Goal: Task Accomplishment & Management: Use online tool/utility

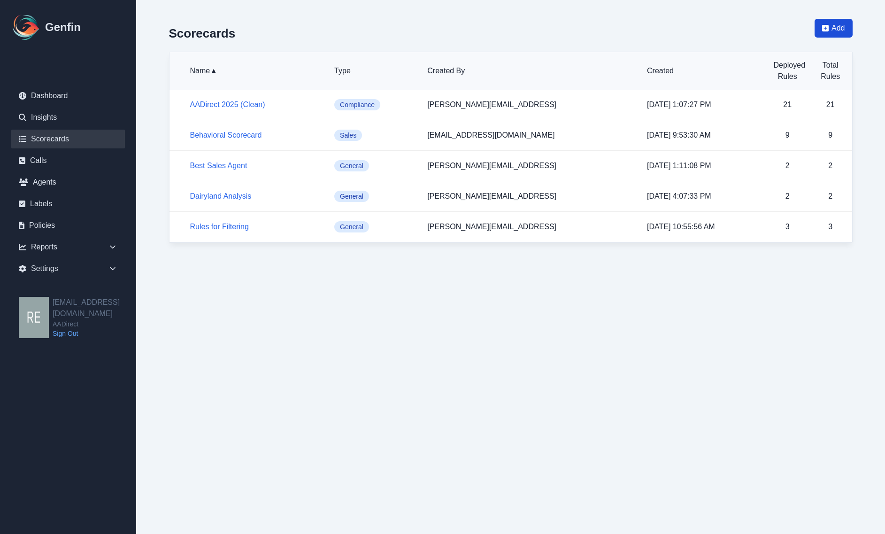
click at [839, 27] on span "Add" at bounding box center [837, 28] width 13 height 11
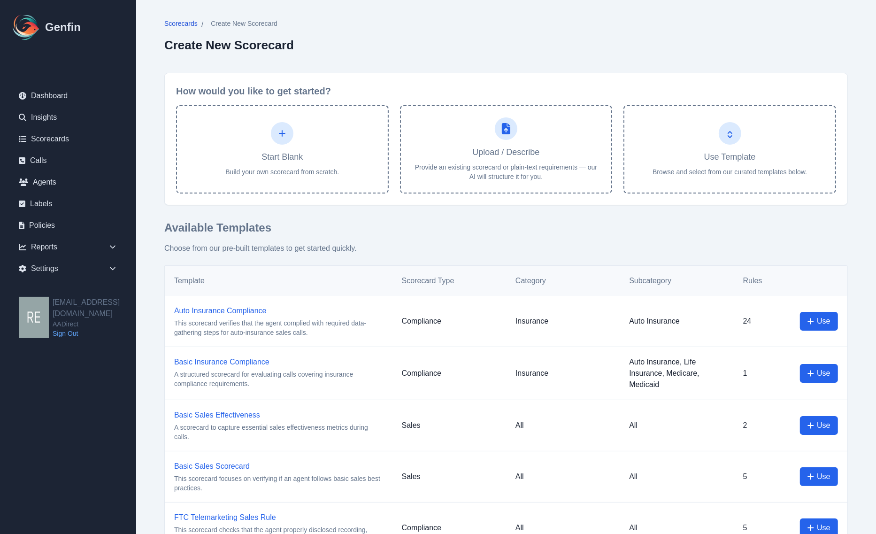
click at [191, 23] on span "Scorecards" at bounding box center [180, 23] width 33 height 9
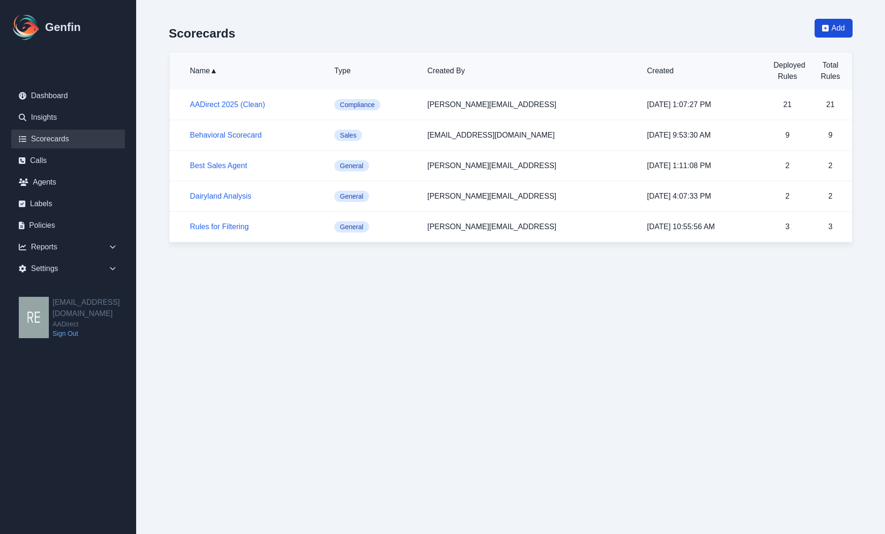
click at [842, 27] on span "Add" at bounding box center [837, 28] width 13 height 11
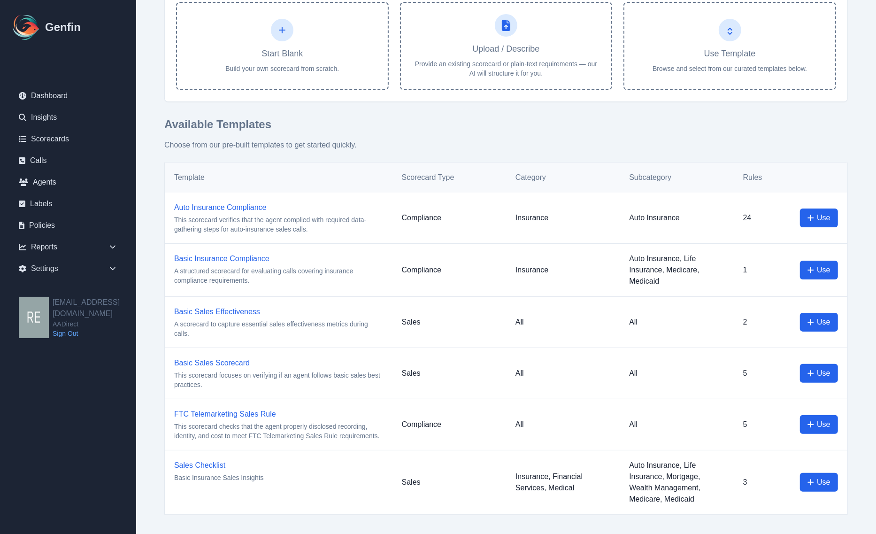
scroll to position [45, 0]
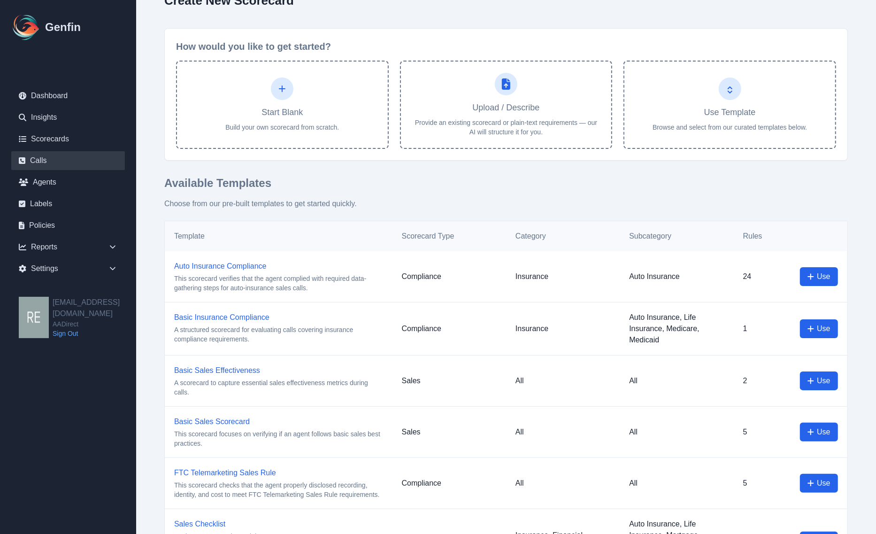
click at [60, 156] on link "Calls" at bounding box center [68, 160] width 114 height 19
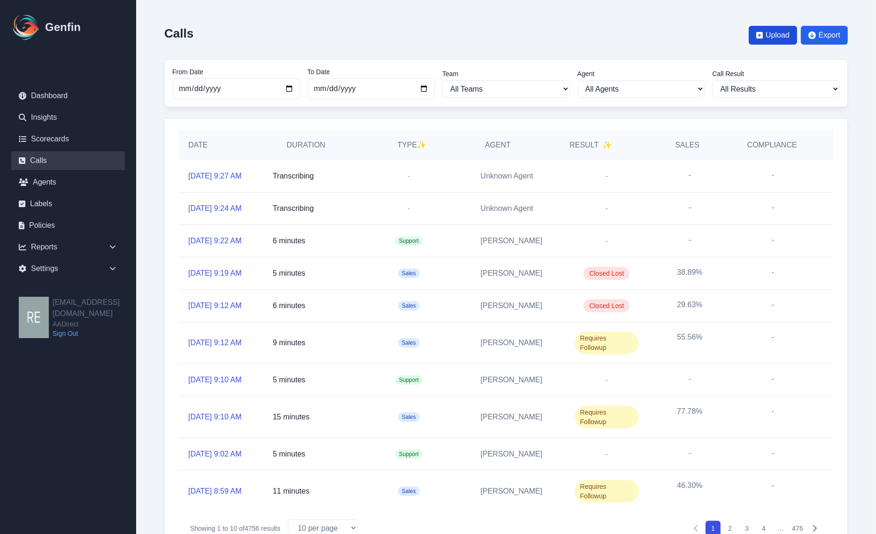
click at [796, 33] on span "Upload" at bounding box center [773, 35] width 48 height 19
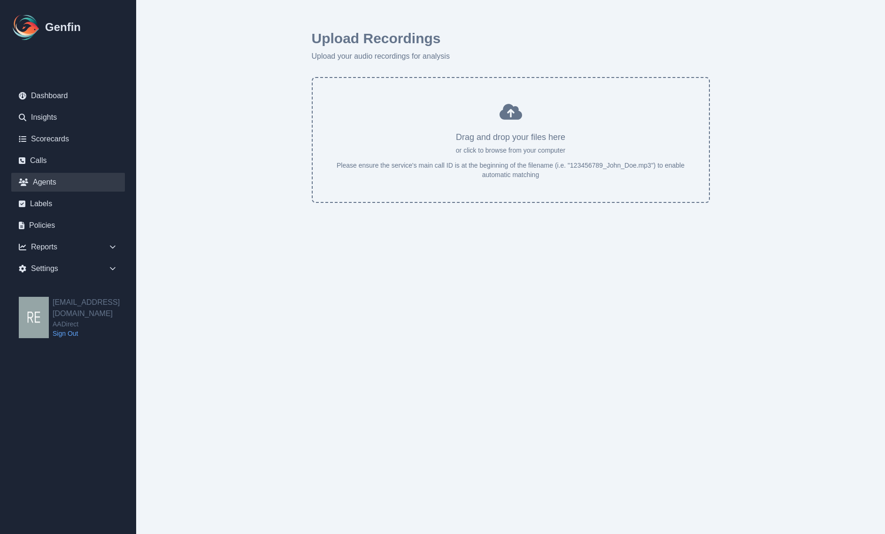
click at [56, 182] on link "Agents" at bounding box center [68, 182] width 114 height 19
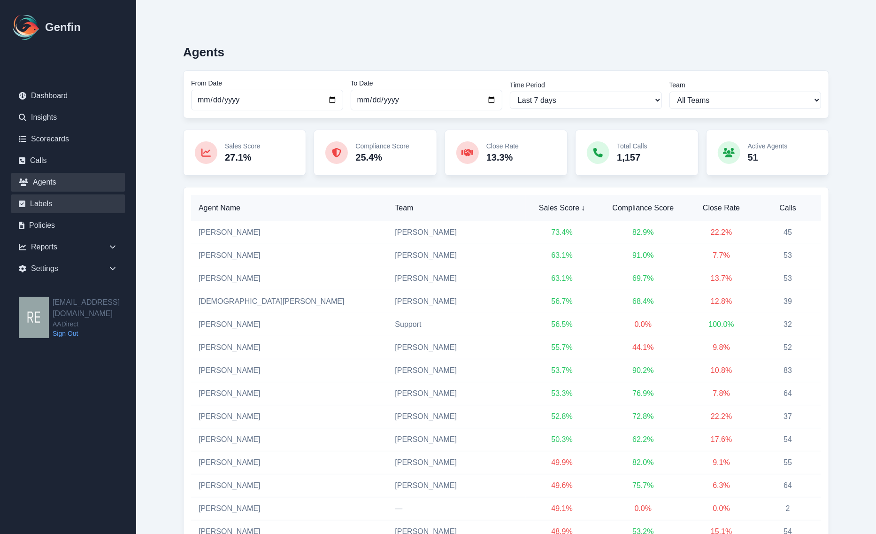
click at [53, 203] on link "Labels" at bounding box center [68, 203] width 114 height 19
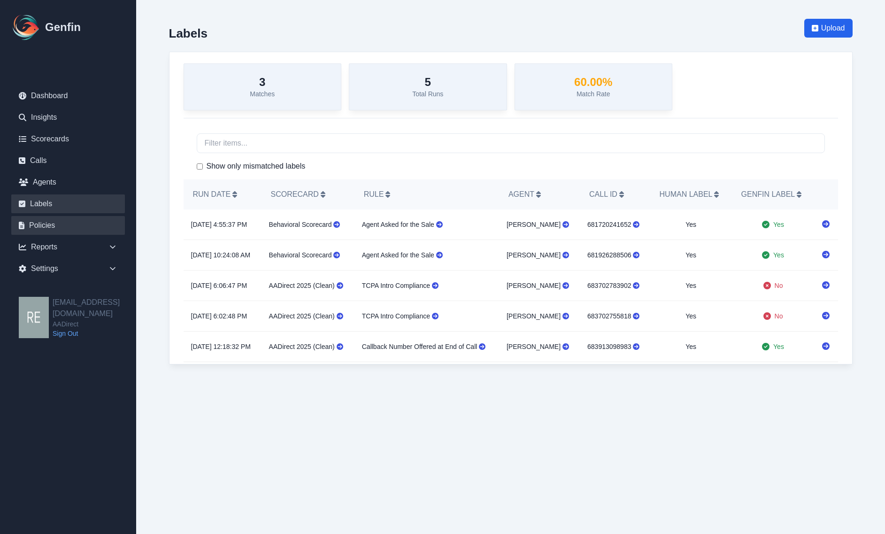
click at [54, 222] on link "Policies" at bounding box center [68, 225] width 114 height 19
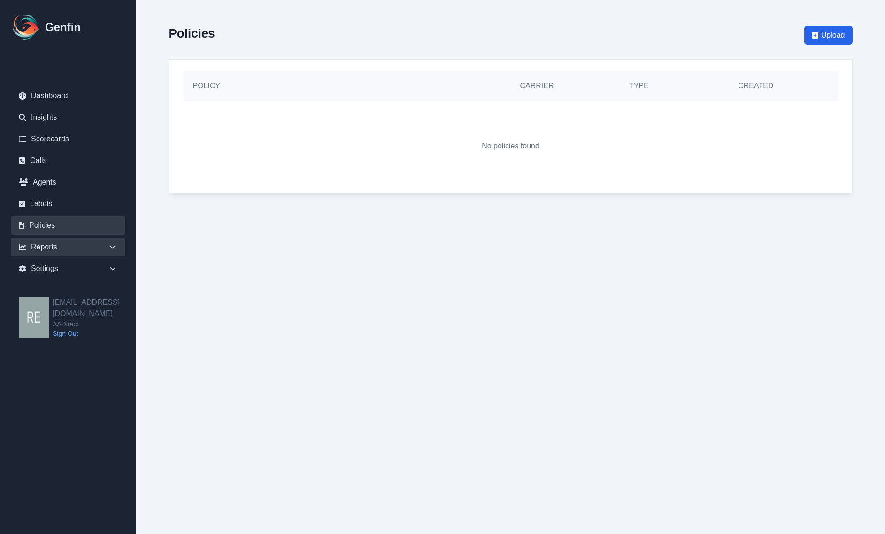
click at [59, 247] on div "Reports" at bounding box center [68, 247] width 114 height 19
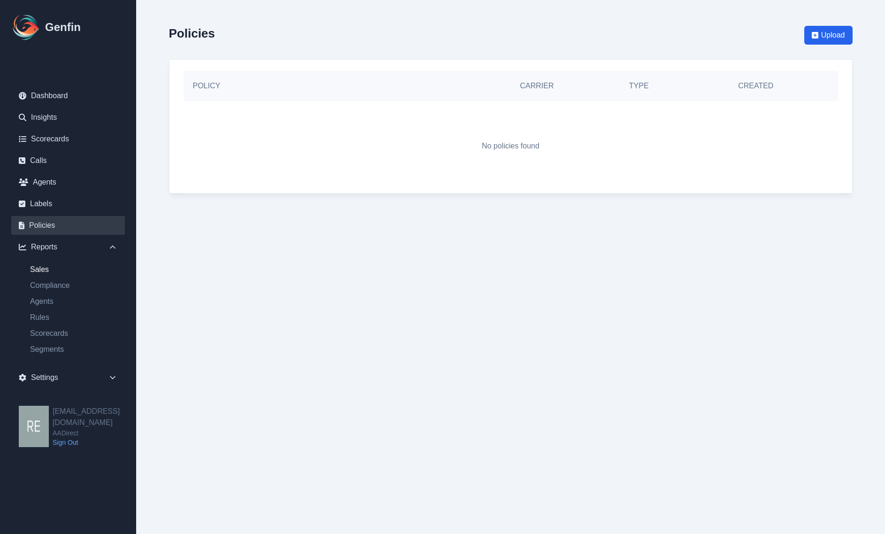
click at [53, 268] on link "Sales" at bounding box center [74, 269] width 102 height 11
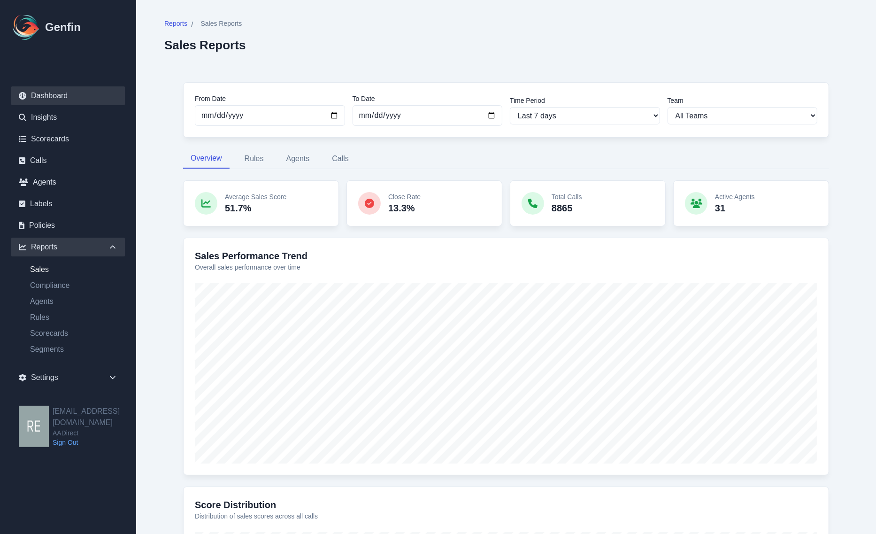
click at [69, 97] on link "Dashboard" at bounding box center [68, 95] width 114 height 19
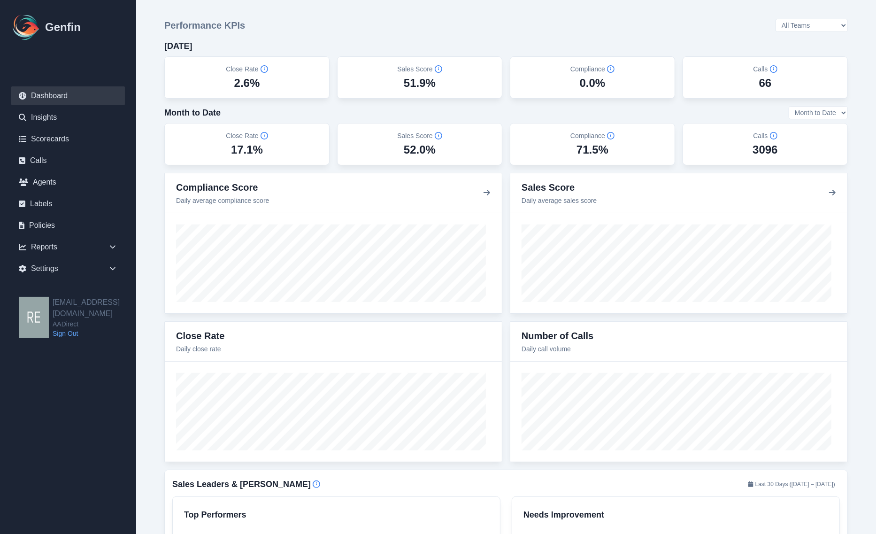
click at [820, 42] on div "[DATE]" at bounding box center [505, 45] width 683 height 13
click at [832, 28] on select "All Teams [PERSON_NAME] Support" at bounding box center [811, 25] width 72 height 13
click at [799, 19] on select "All Teams [PERSON_NAME] Support" at bounding box center [811, 25] width 72 height 13
click at [836, 24] on select "All Teams [PERSON_NAME] Support" at bounding box center [811, 25] width 72 height 13
select select "3"
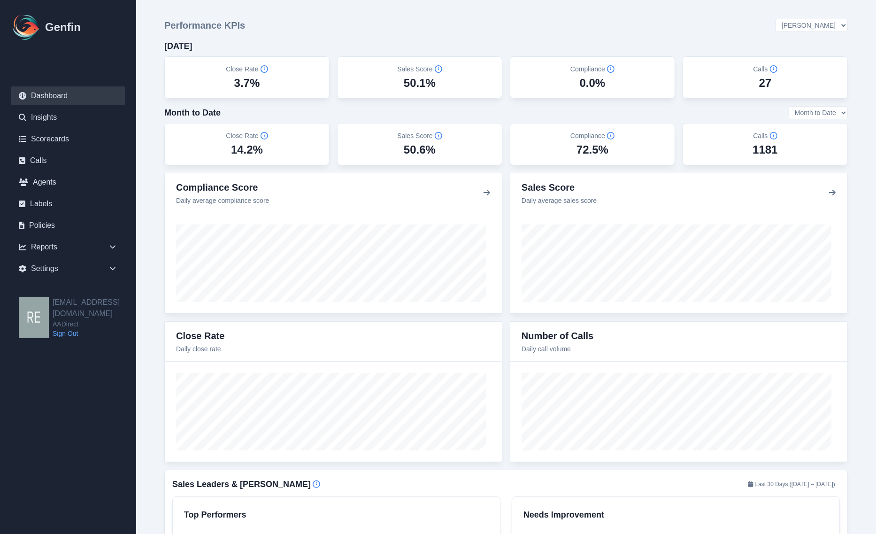
click at [799, 19] on select "All Teams [PERSON_NAME] Support" at bounding box center [811, 25] width 72 height 13
click at [58, 138] on link "Scorecards" at bounding box center [68, 139] width 114 height 19
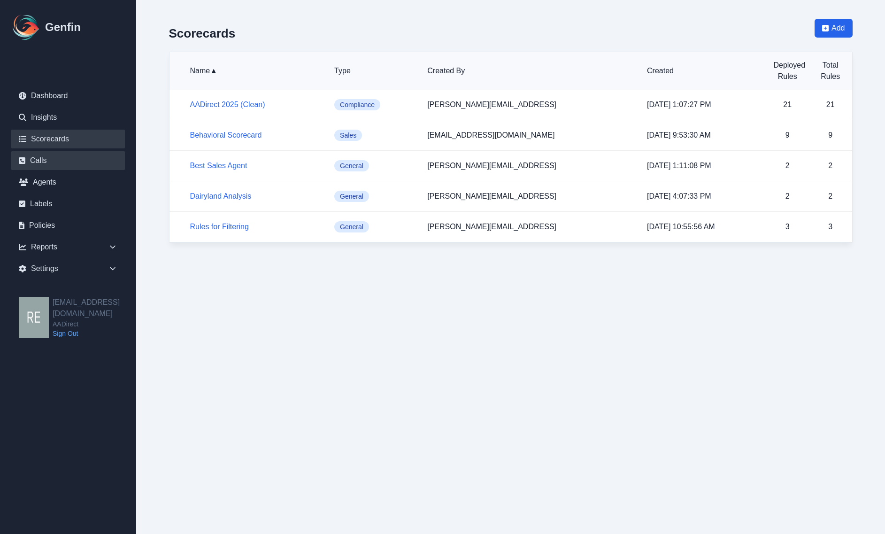
click at [29, 158] on link "Calls" at bounding box center [68, 160] width 114 height 19
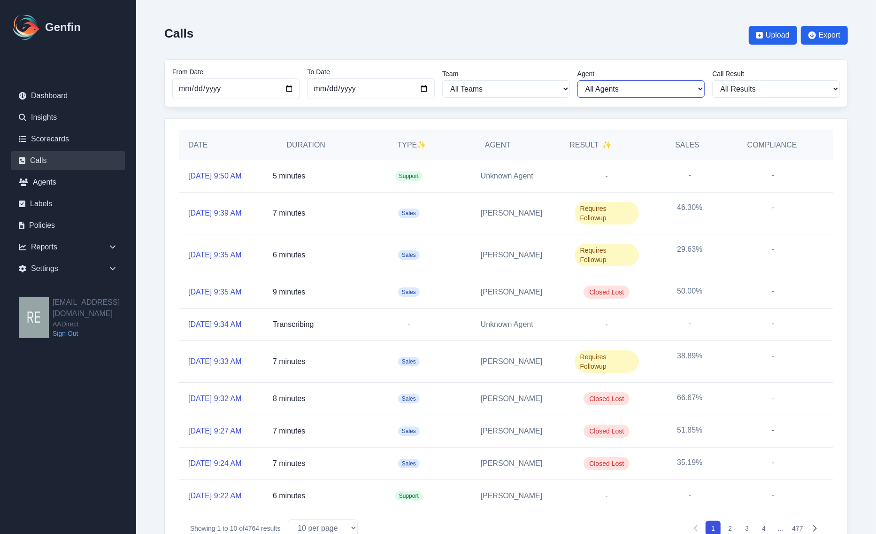
click at [620, 93] on select "All Agents [PERSON_NAME] [PERSON_NAME] [PERSON_NAME] [PERSON_NAME] [PERSON_NAME…" at bounding box center [641, 88] width 128 height 17
select select "278"
click at [582, 80] on select "All Agents [PERSON_NAME] [PERSON_NAME] [PERSON_NAME] [PERSON_NAME] [PERSON_NAME…" at bounding box center [641, 88] width 128 height 17
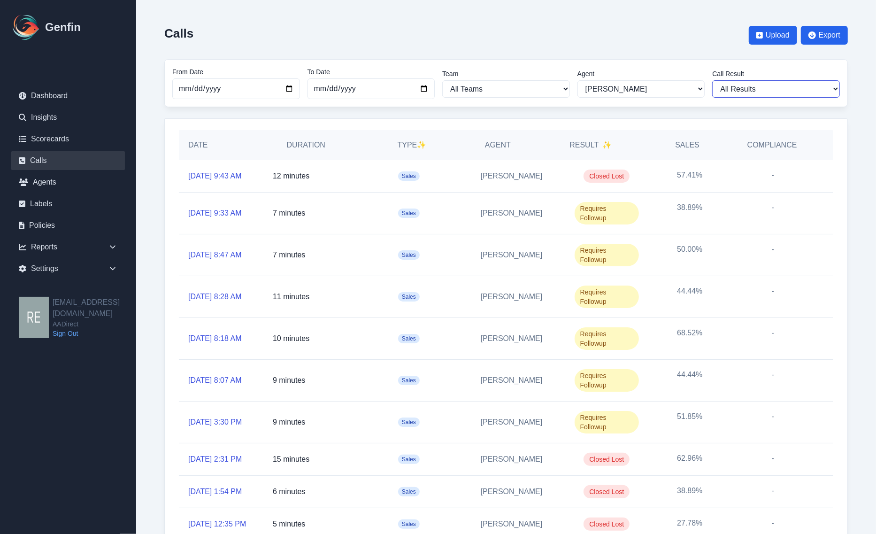
click at [809, 83] on select "All Results Closed Won Closed Lost Requires Followup" at bounding box center [776, 88] width 128 height 17
click at [716, 80] on select "All Results Closed Won Closed Lost Requires Followup" at bounding box center [776, 88] width 128 height 17
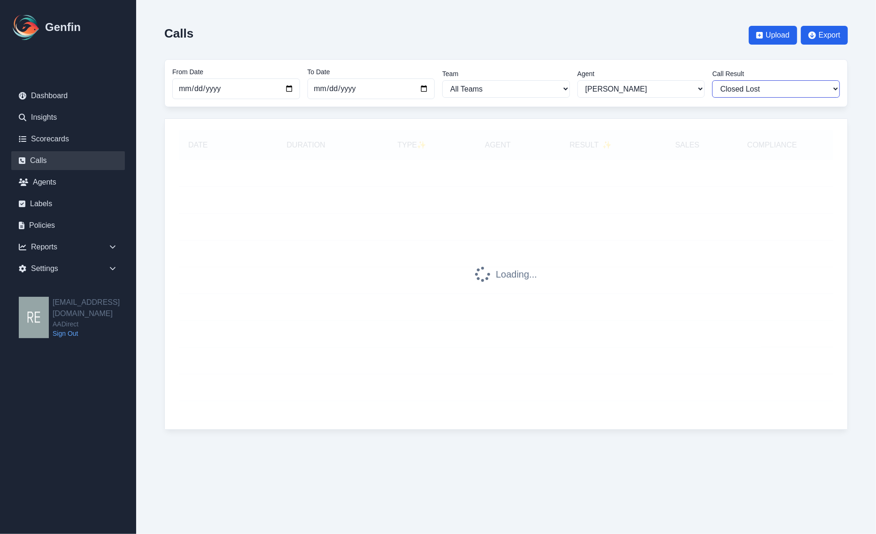
click at [794, 87] on select "All Results Closed Won Closed Lost Requires Followup" at bounding box center [776, 88] width 128 height 17
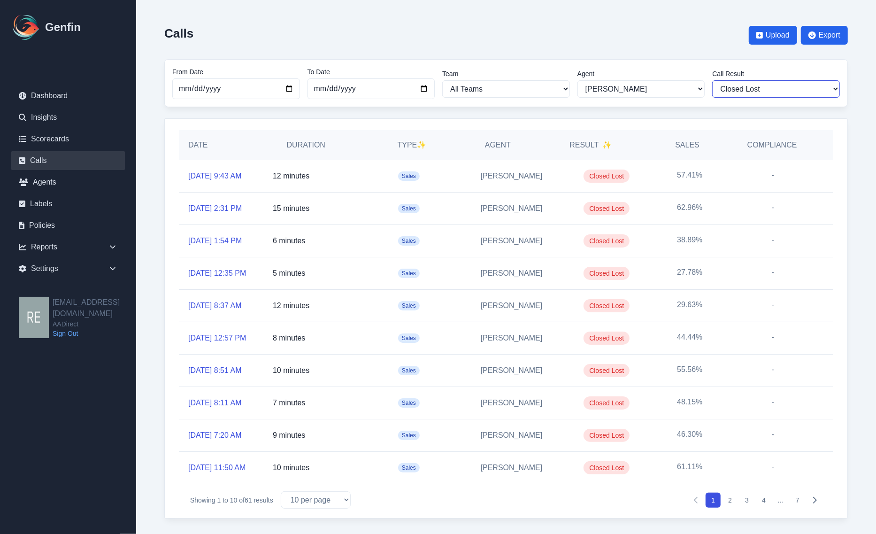
select select "Yes"
click at [716, 80] on select "All Results Closed Won Closed Lost Requires Followup" at bounding box center [776, 88] width 128 height 17
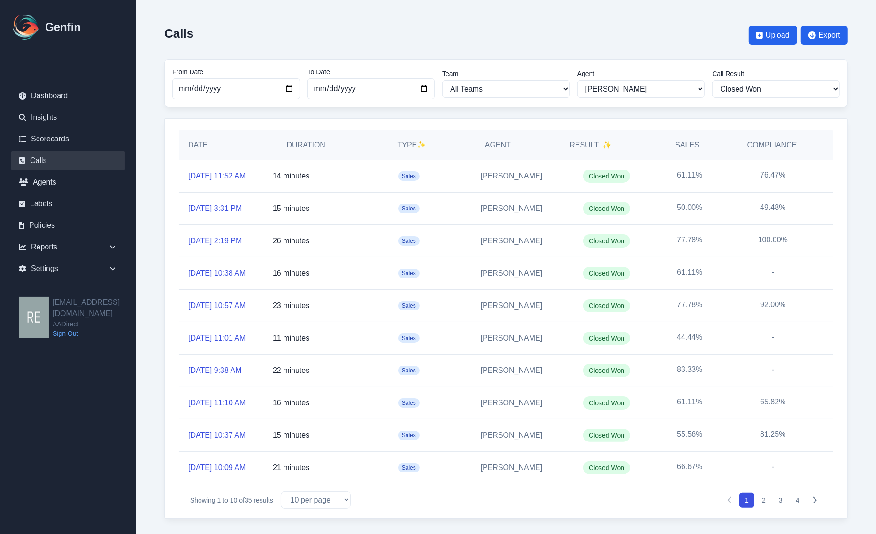
scroll to position [59, 0]
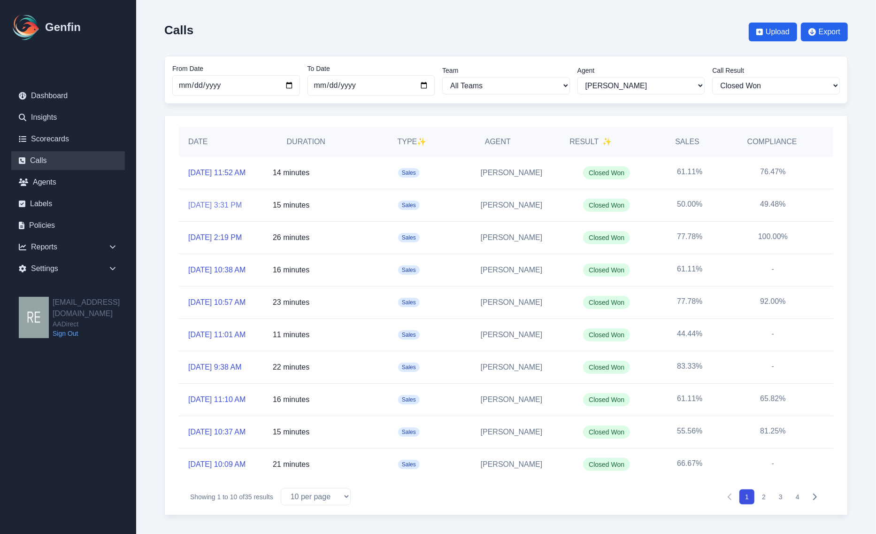
click at [207, 199] on link "[DATE] 3:31 PM" at bounding box center [215, 204] width 54 height 11
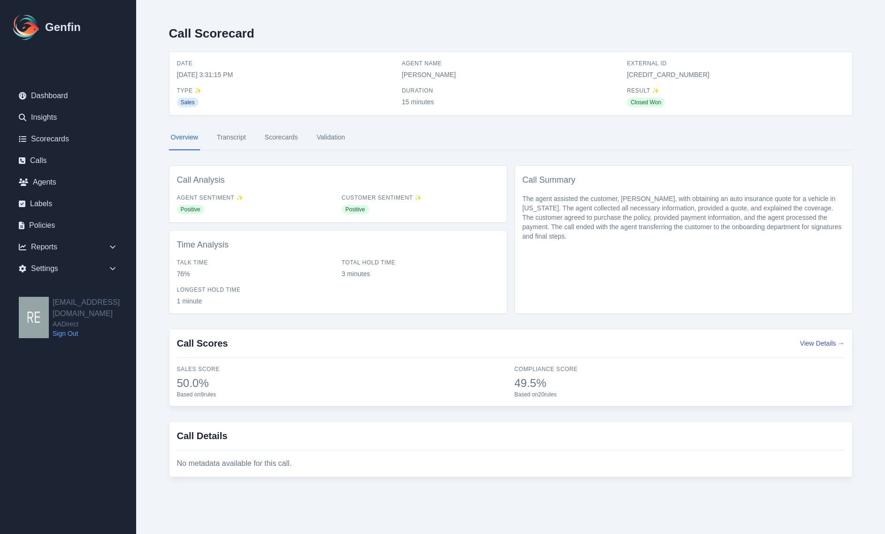
click at [269, 139] on link "Scorecards" at bounding box center [281, 137] width 37 height 25
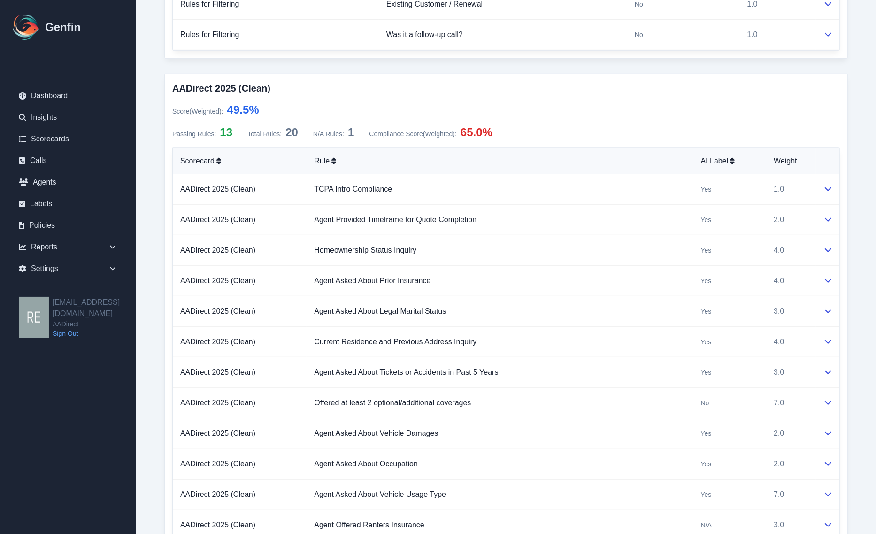
scroll to position [704, 0]
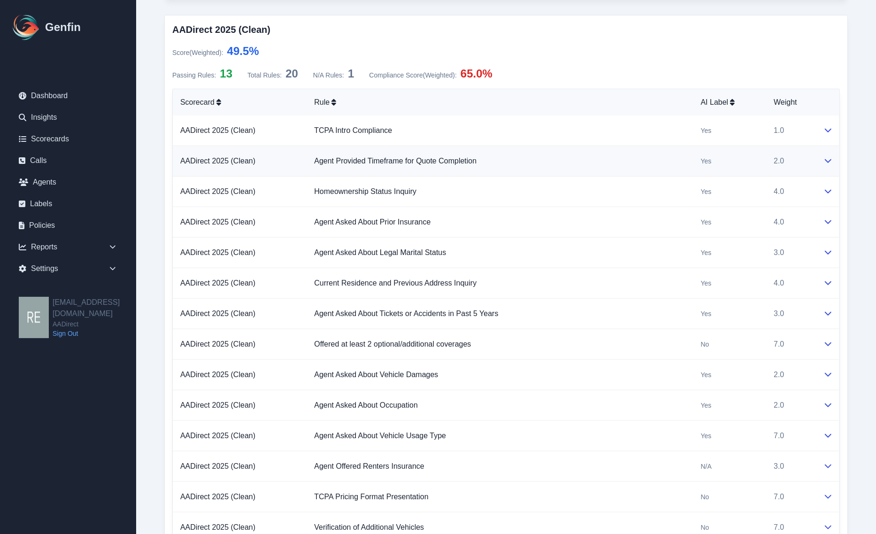
click at [822, 156] on td at bounding box center [827, 161] width 23 height 31
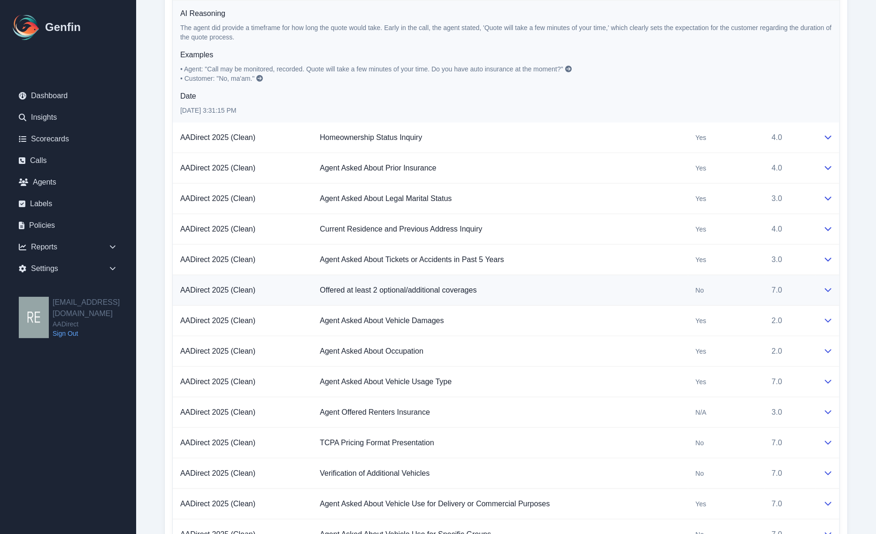
scroll to position [645, 0]
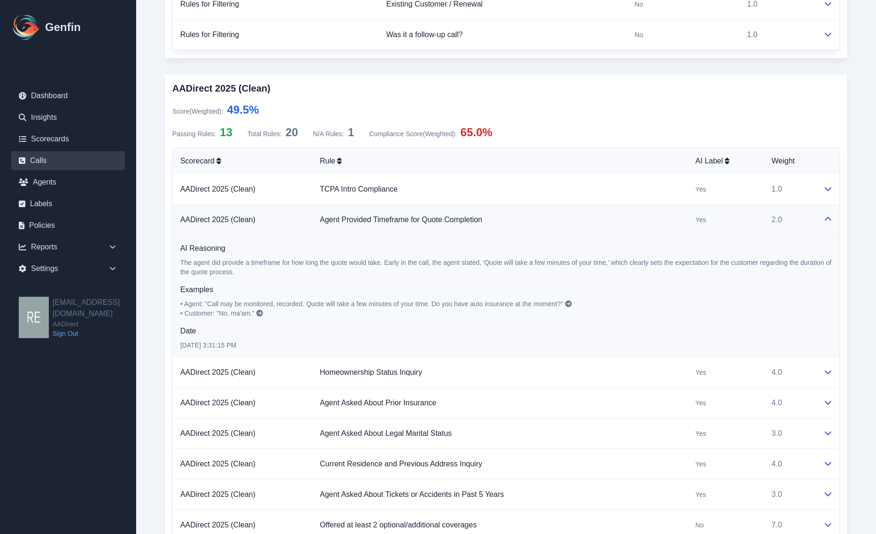
click at [42, 159] on link "Calls" at bounding box center [68, 160] width 114 height 19
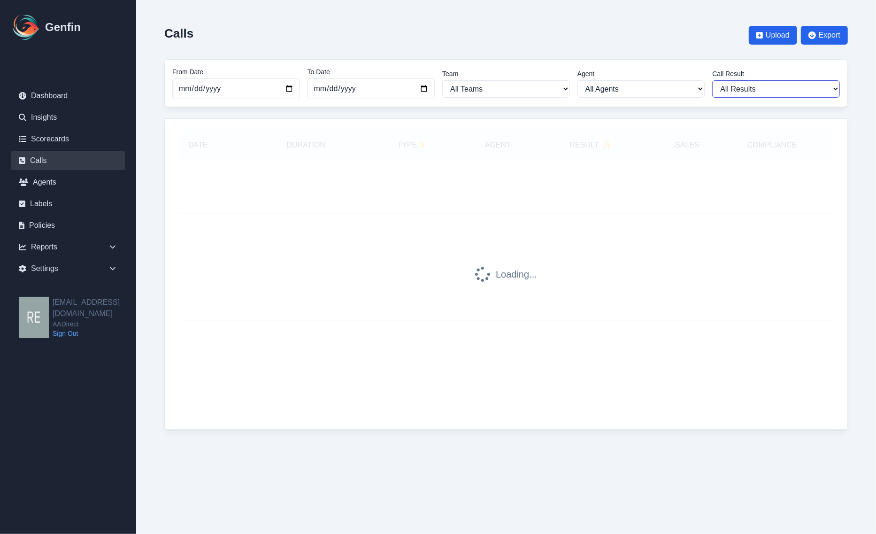
click at [780, 89] on select "All Results Closed Won Closed Lost Requires Followup" at bounding box center [776, 88] width 128 height 17
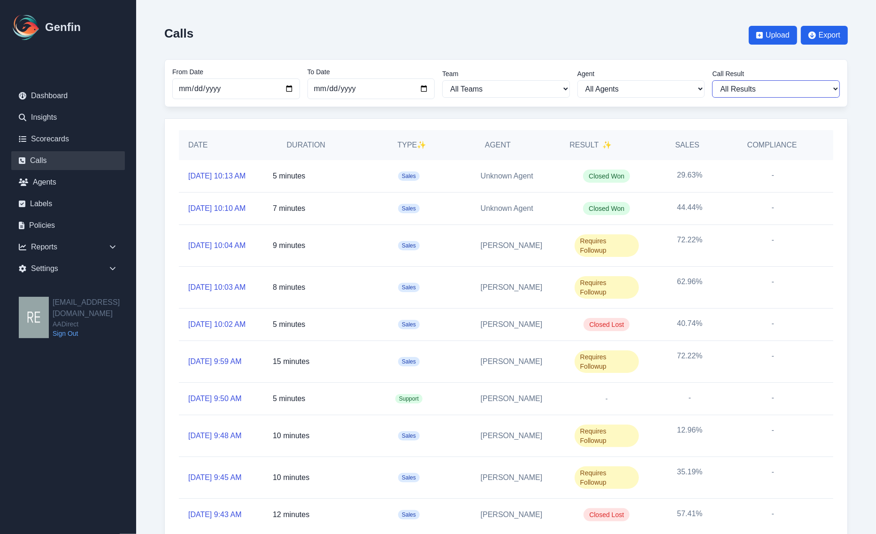
select select "Yes"
click at [716, 80] on select "All Results Closed Won Closed Lost Requires Followup" at bounding box center [776, 88] width 128 height 17
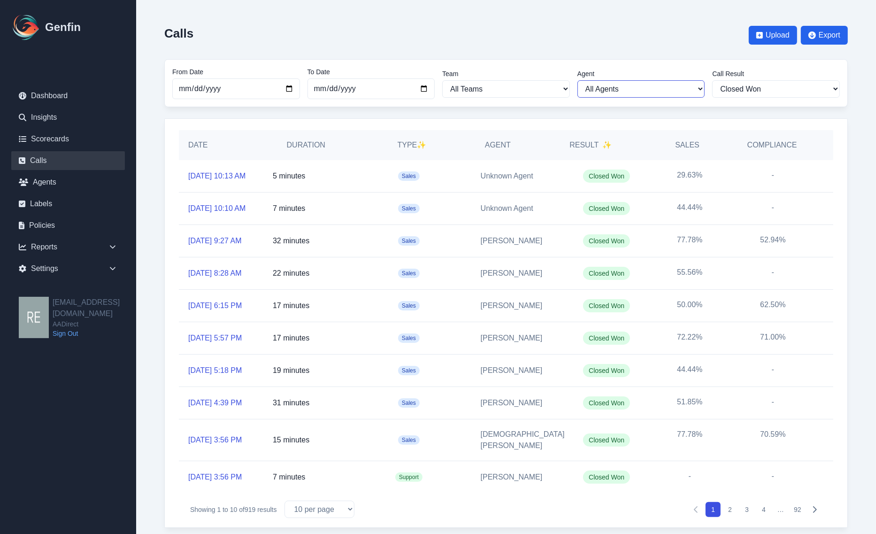
click at [683, 85] on select "All Agents [PERSON_NAME] [PERSON_NAME] [PERSON_NAME] [PERSON_NAME] [PERSON_NAME…" at bounding box center [641, 88] width 128 height 17
select select "193"
click at [582, 80] on select "All Agents [PERSON_NAME] [PERSON_NAME] [PERSON_NAME] [PERSON_NAME] [PERSON_NAME…" at bounding box center [641, 88] width 128 height 17
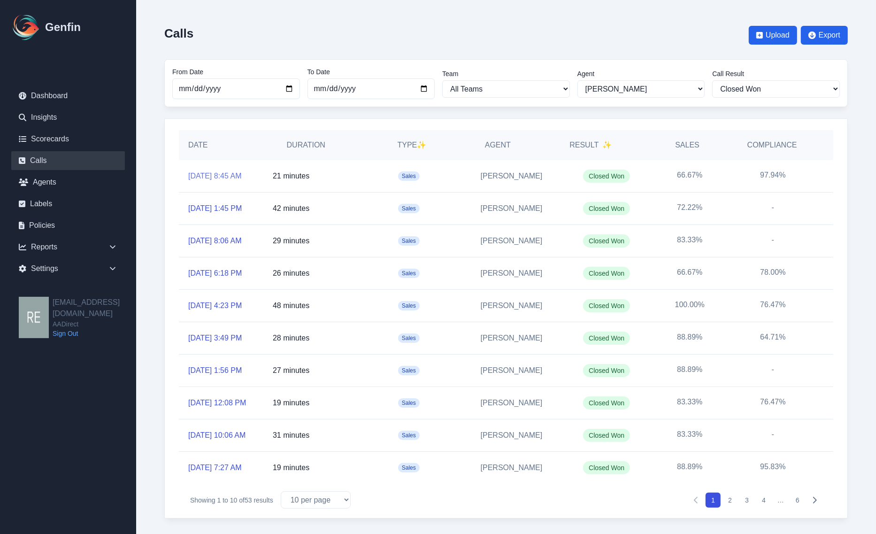
click at [203, 177] on link "[DATE] 8:45 AM" at bounding box center [215, 175] width 54 height 11
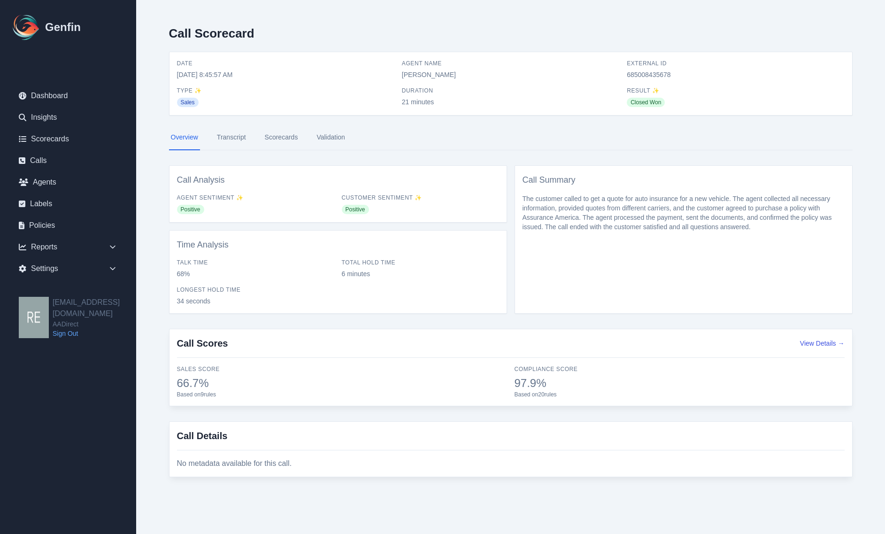
click at [290, 141] on link "Scorecards" at bounding box center [281, 137] width 37 height 25
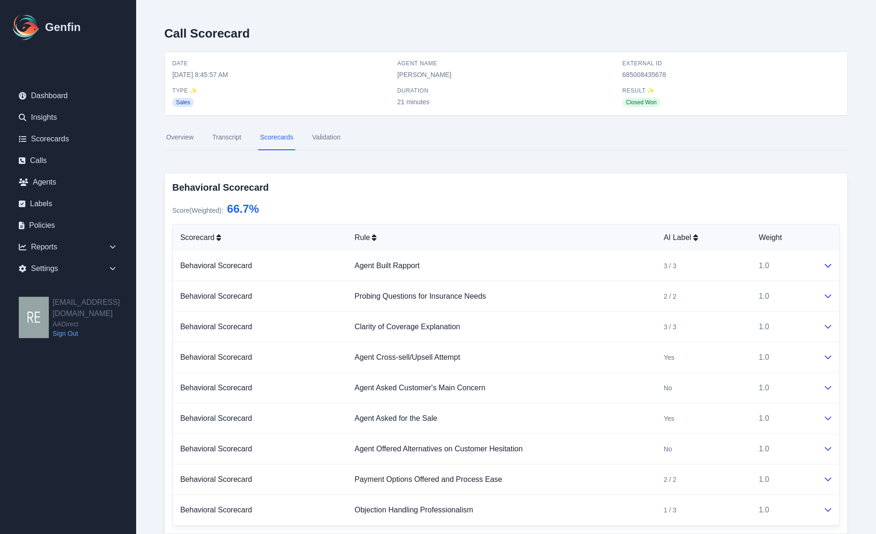
click at [237, 136] on link "Transcript" at bounding box center [226, 137] width 33 height 25
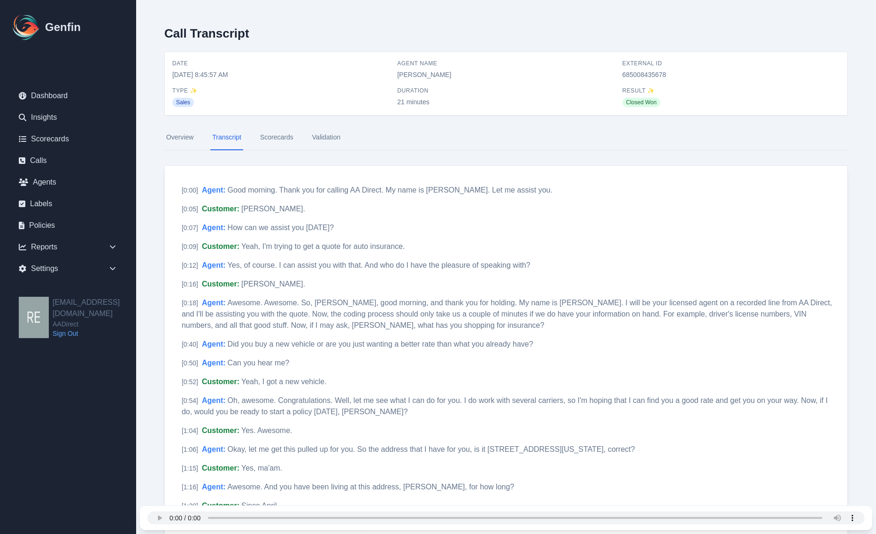
click at [276, 139] on link "Scorecards" at bounding box center [276, 137] width 37 height 25
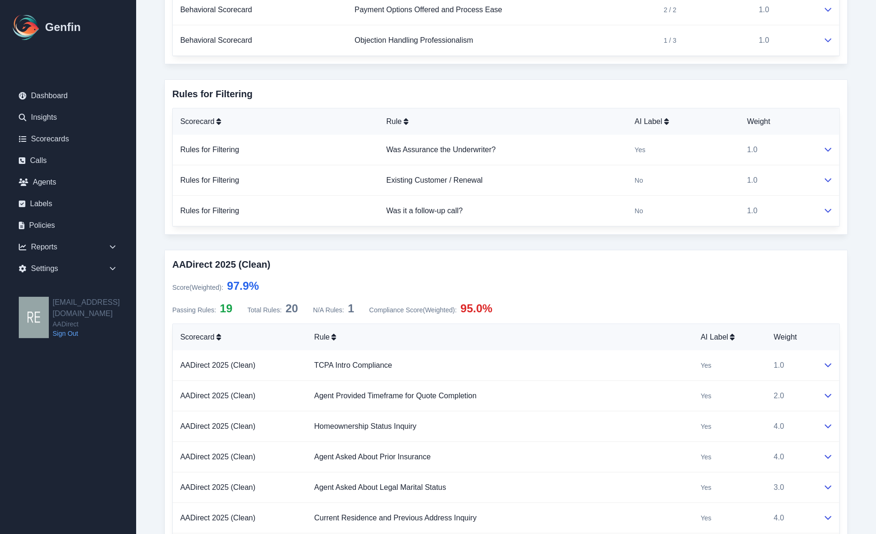
scroll to position [704, 0]
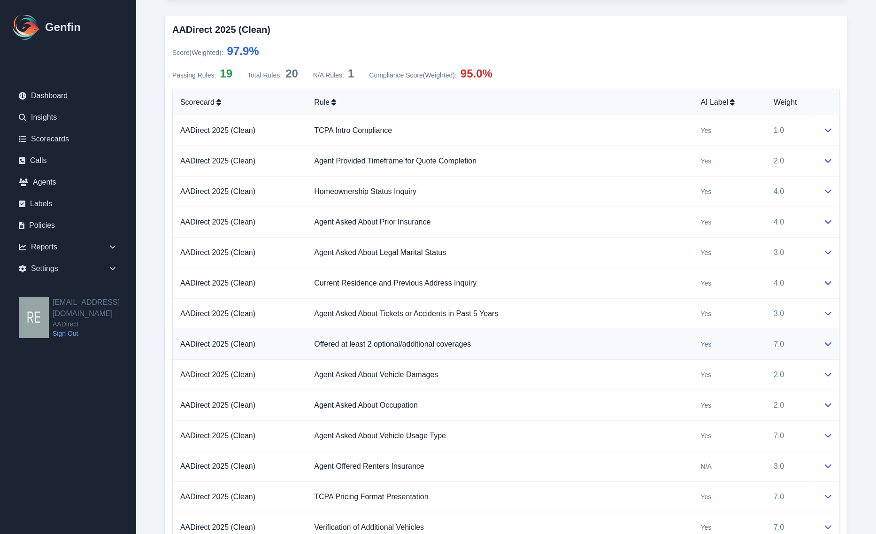
click at [832, 351] on td at bounding box center [827, 344] width 23 height 31
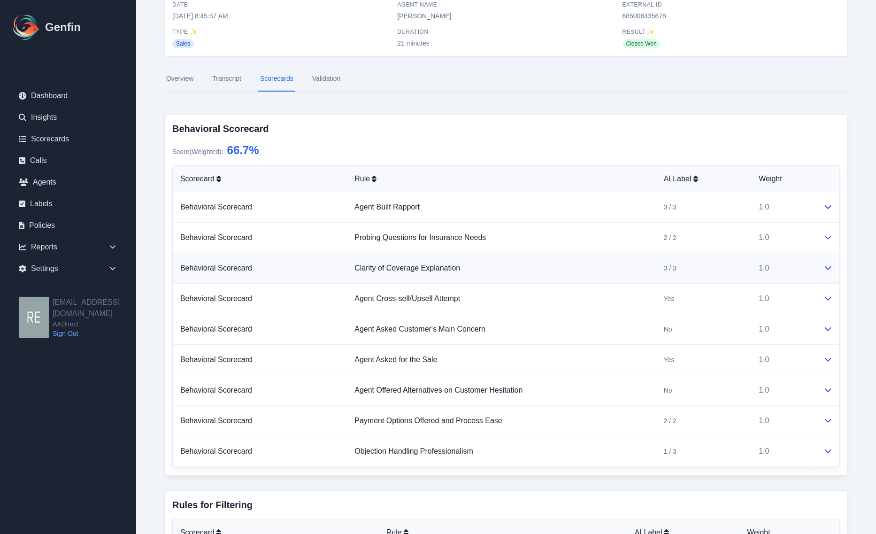
scroll to position [0, 0]
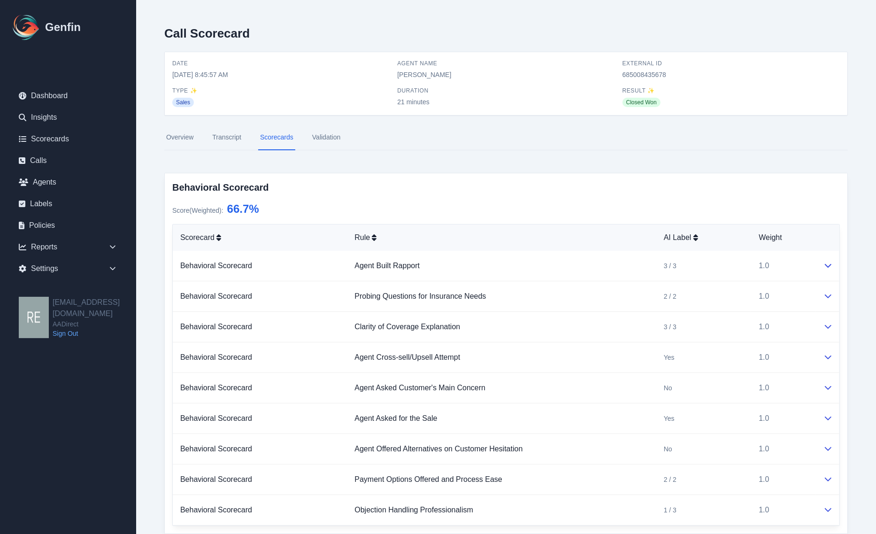
click at [228, 136] on link "Transcript" at bounding box center [226, 137] width 33 height 25
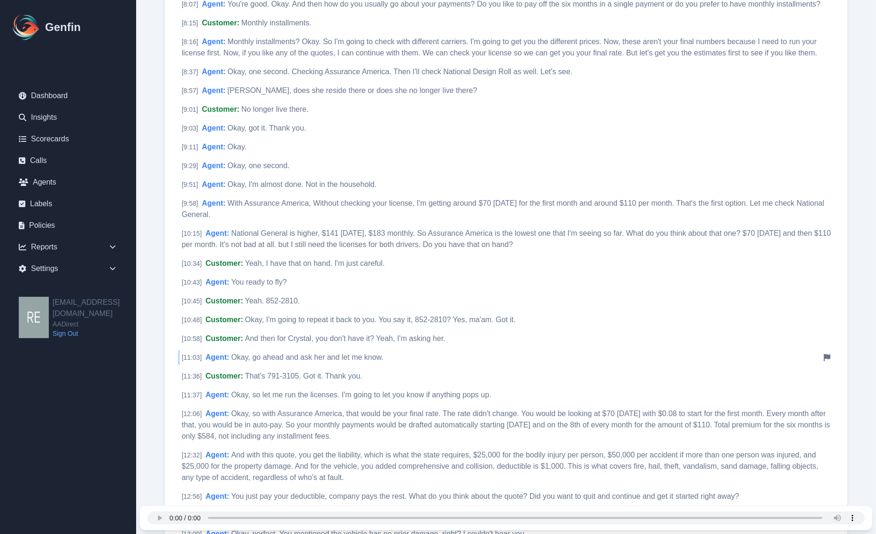
scroll to position [2406, 0]
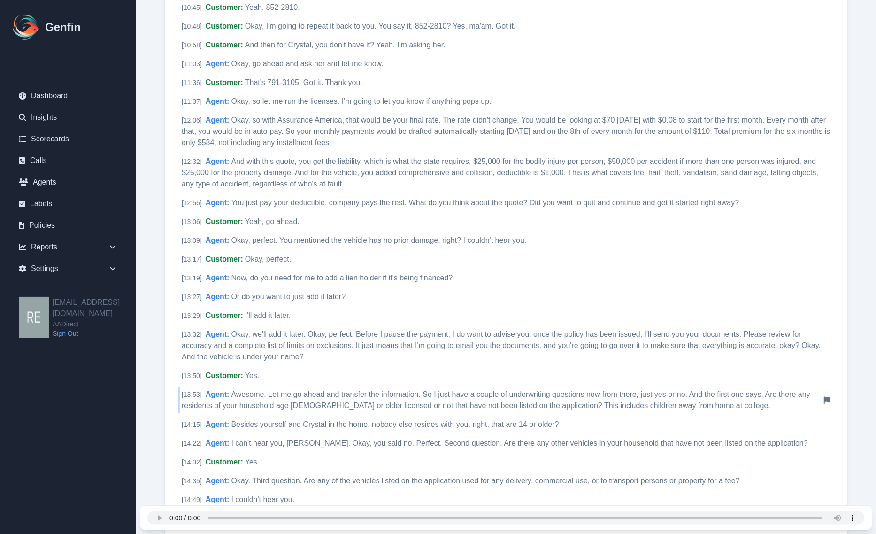
click at [460, 392] on span "Awesome. Let me go ahead and transfer the information. So I just have a couple …" at bounding box center [496, 399] width 629 height 19
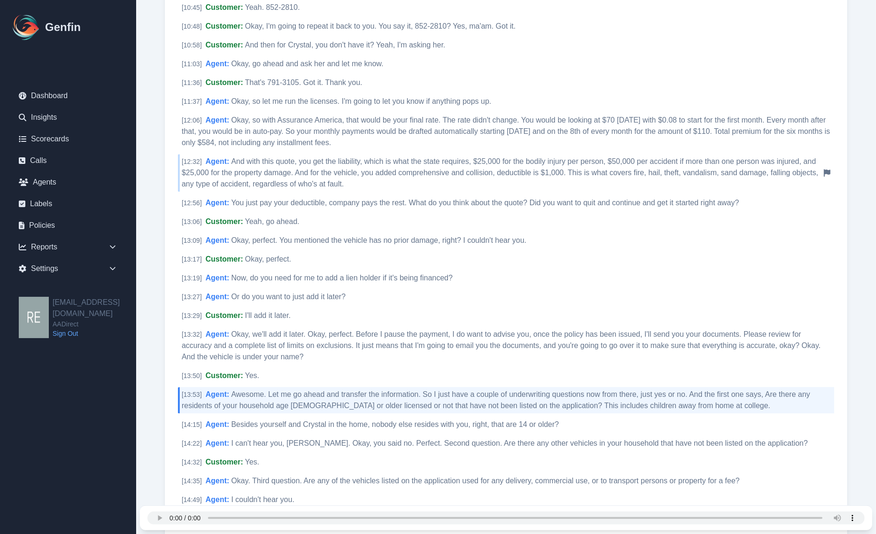
scroll to position [2171, 0]
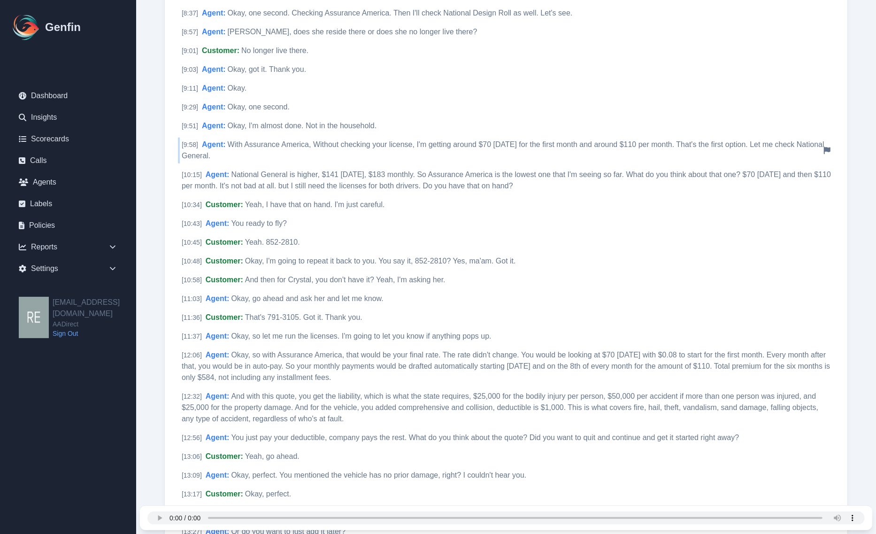
click at [311, 140] on div "[ 9:58 ] Agent : With Assurance America, Without checking your license, I'm get…" at bounding box center [506, 150] width 656 height 26
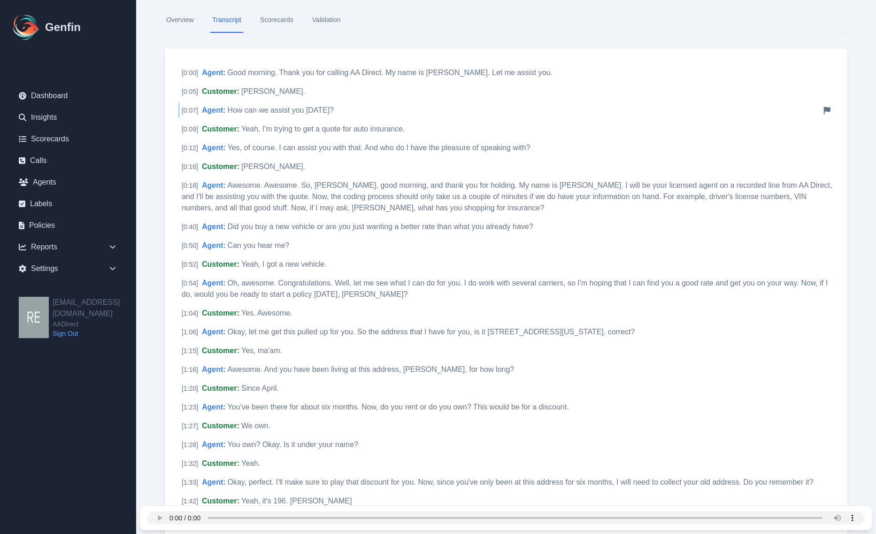
scroll to position [0, 0]
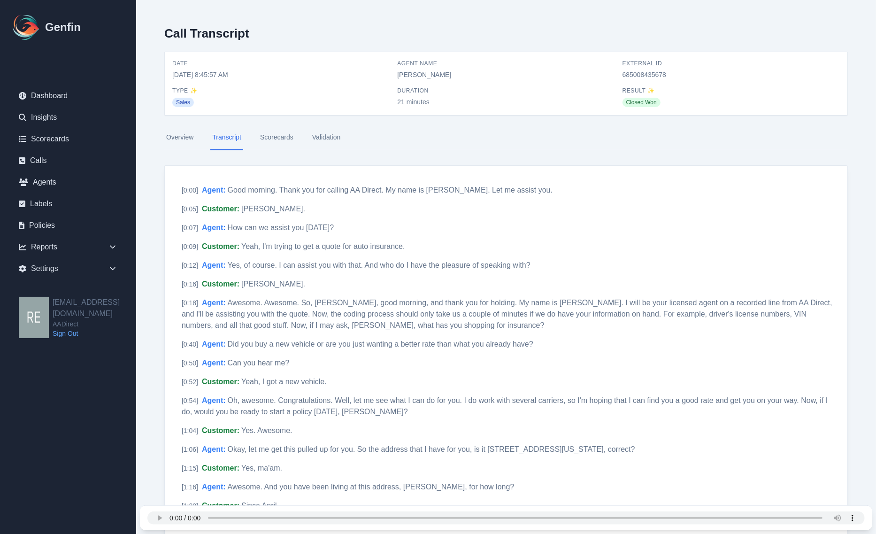
click at [291, 134] on link "Scorecards" at bounding box center [276, 137] width 37 height 25
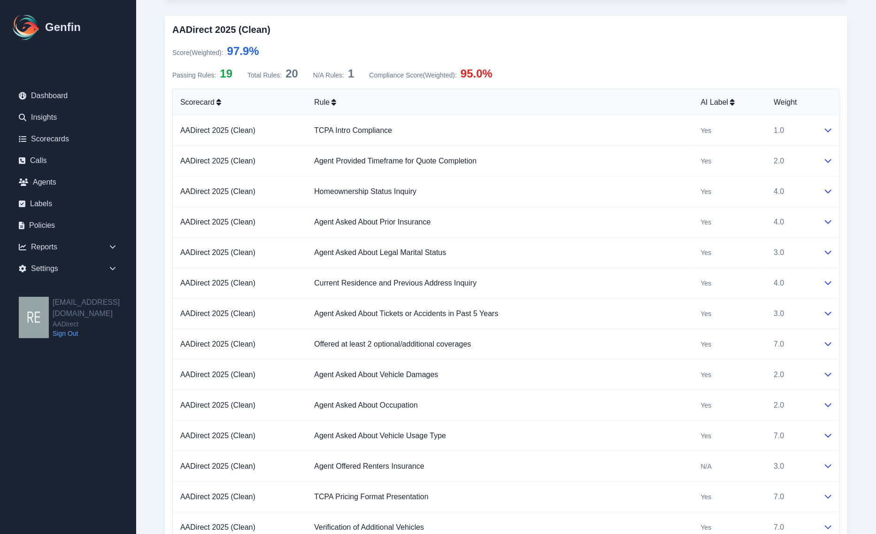
scroll to position [763, 0]
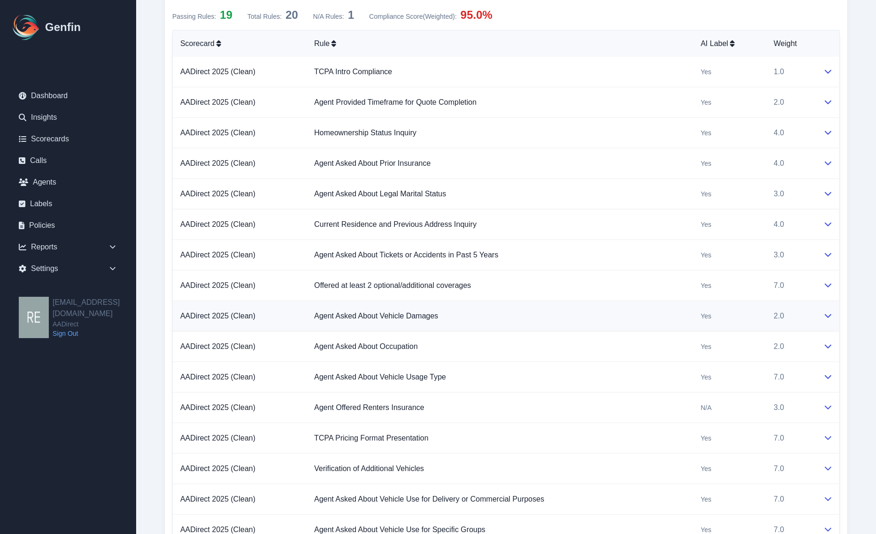
click at [823, 317] on div at bounding box center [827, 315] width 8 height 11
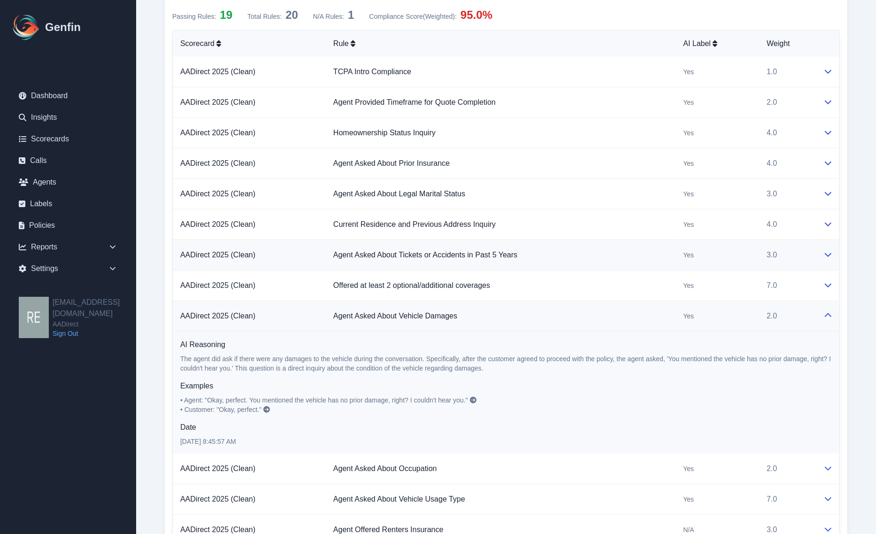
click at [813, 250] on td "3.0" at bounding box center [787, 255] width 57 height 31
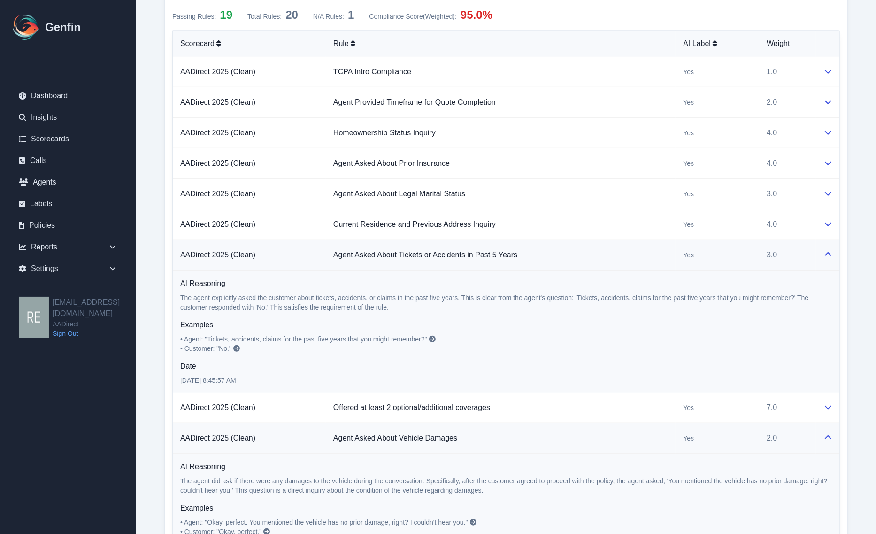
click at [348, 340] on span "• Agent: "Tickets, accidents, claims for the past five years that you might rem…" at bounding box center [303, 339] width 247 height 8
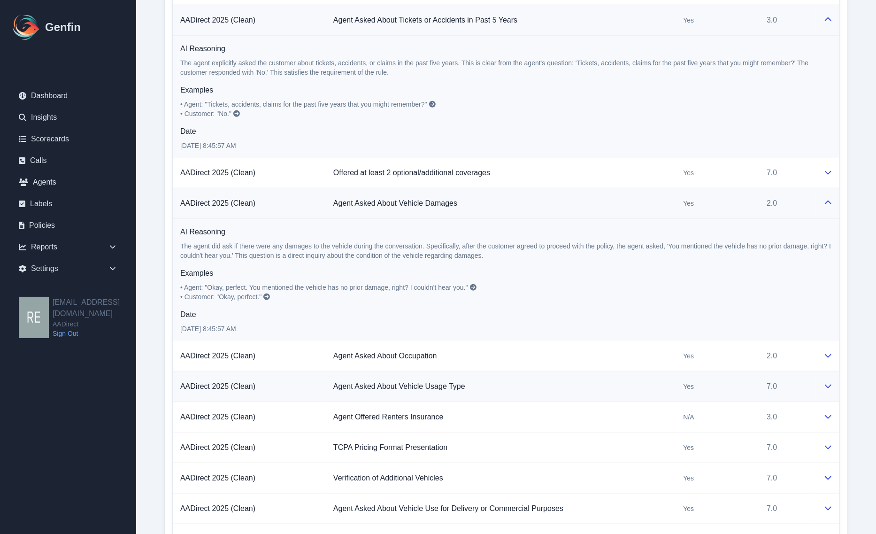
click at [825, 388] on icon at bounding box center [828, 386] width 7 height 4
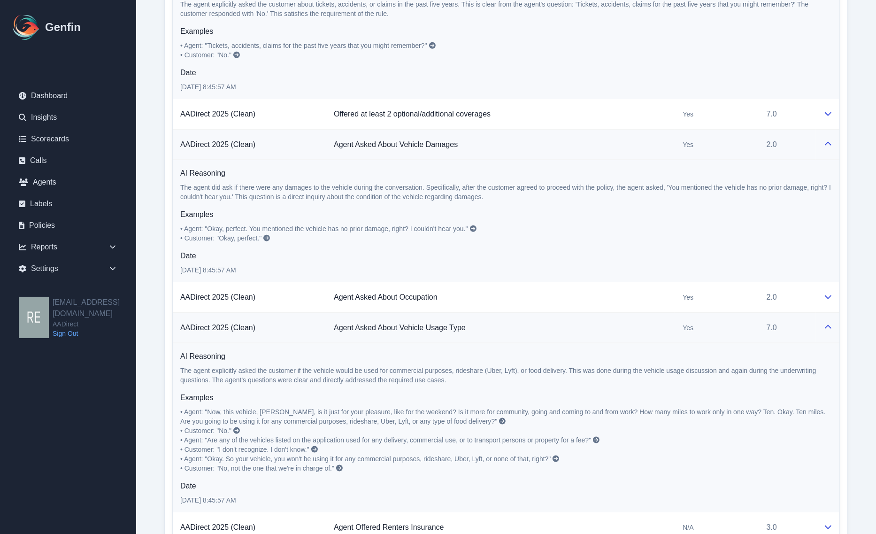
scroll to position [1115, 0]
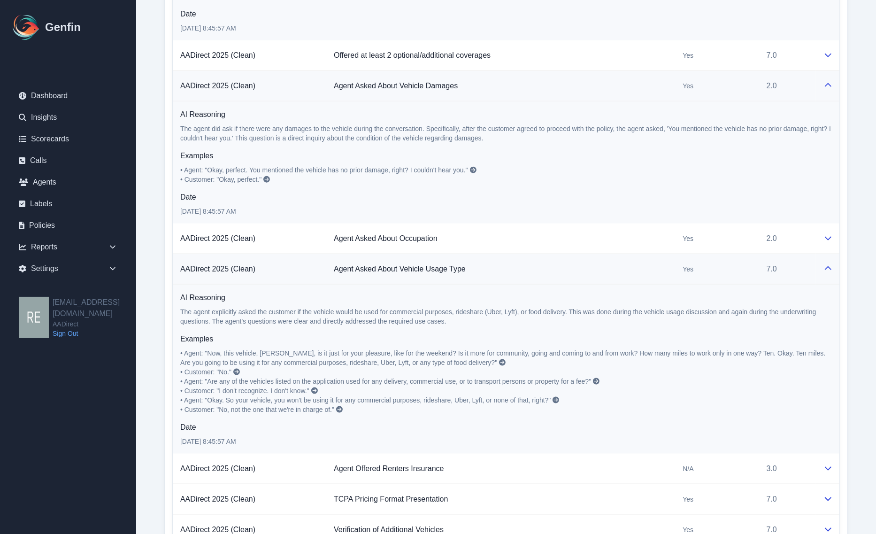
click at [835, 277] on td at bounding box center [827, 269] width 23 height 31
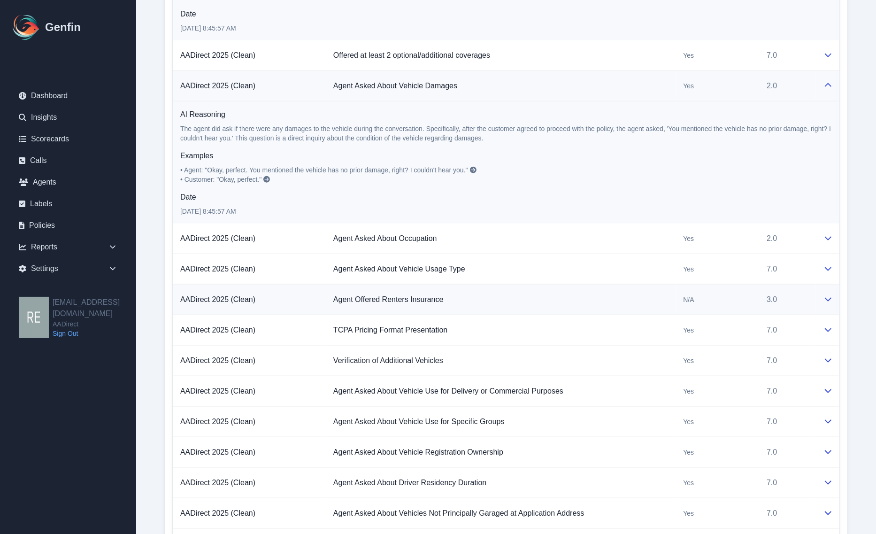
click at [829, 303] on icon at bounding box center [828, 299] width 8 height 8
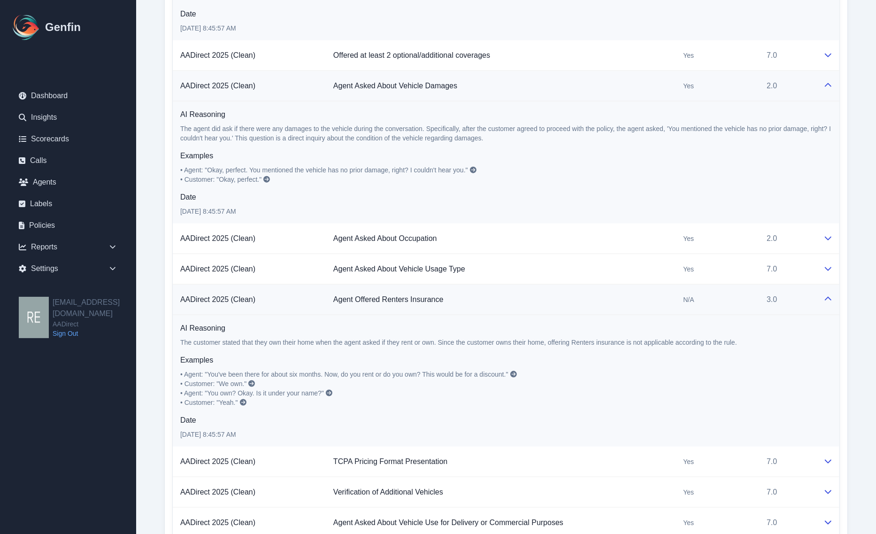
click at [829, 303] on icon at bounding box center [828, 299] width 8 height 8
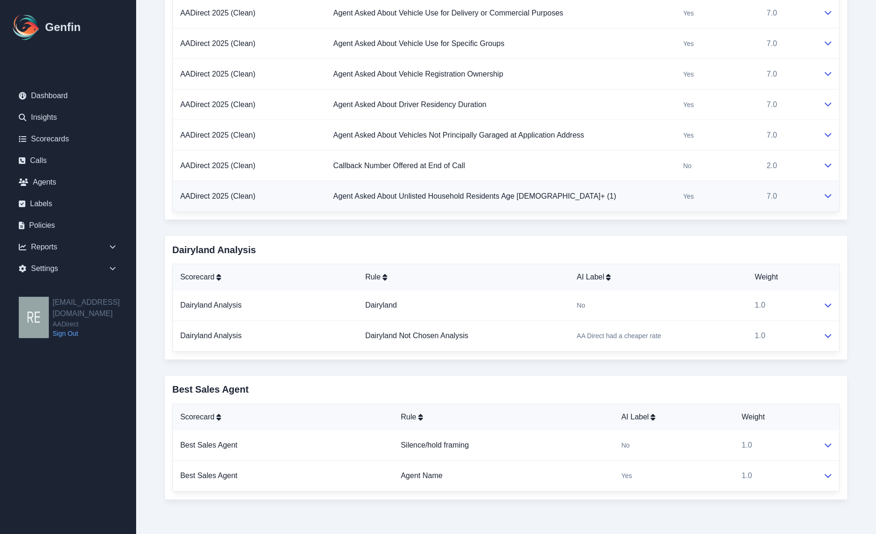
scroll to position [1264, 0]
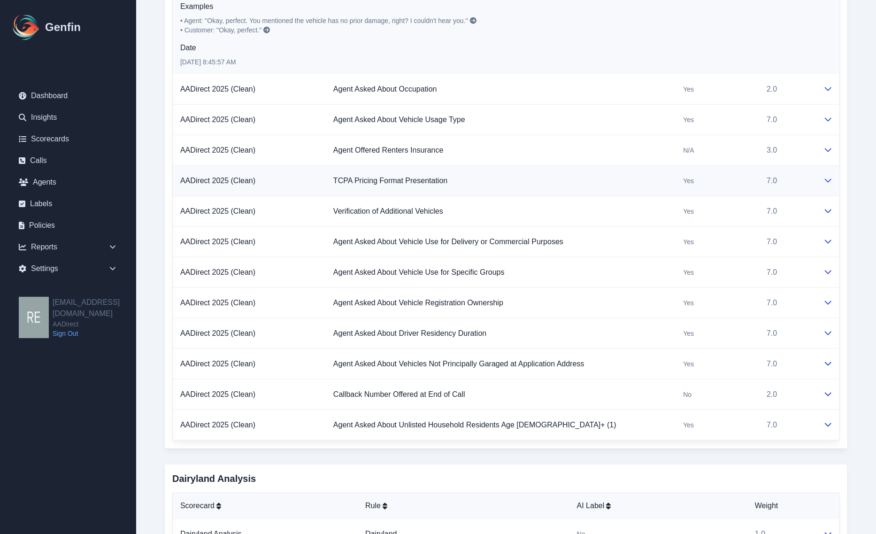
click at [822, 184] on td at bounding box center [827, 181] width 23 height 31
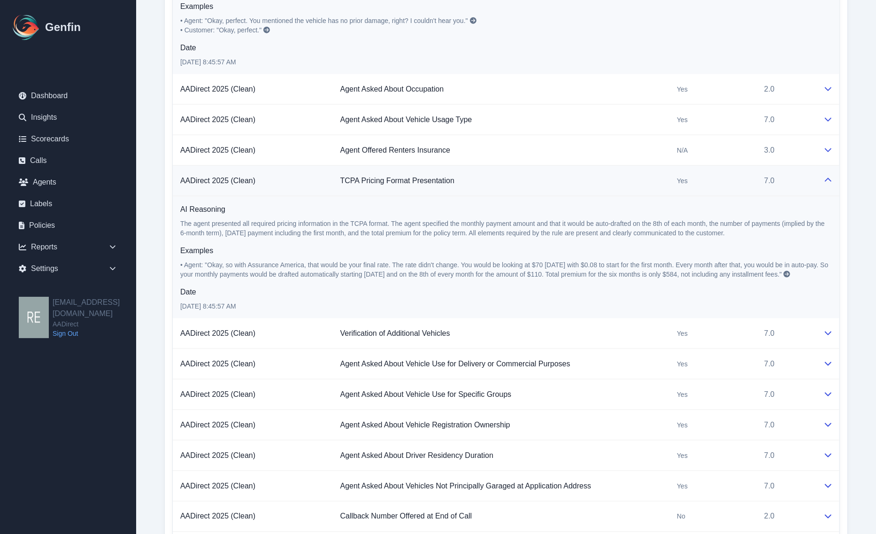
click at [823, 184] on div at bounding box center [827, 180] width 8 height 11
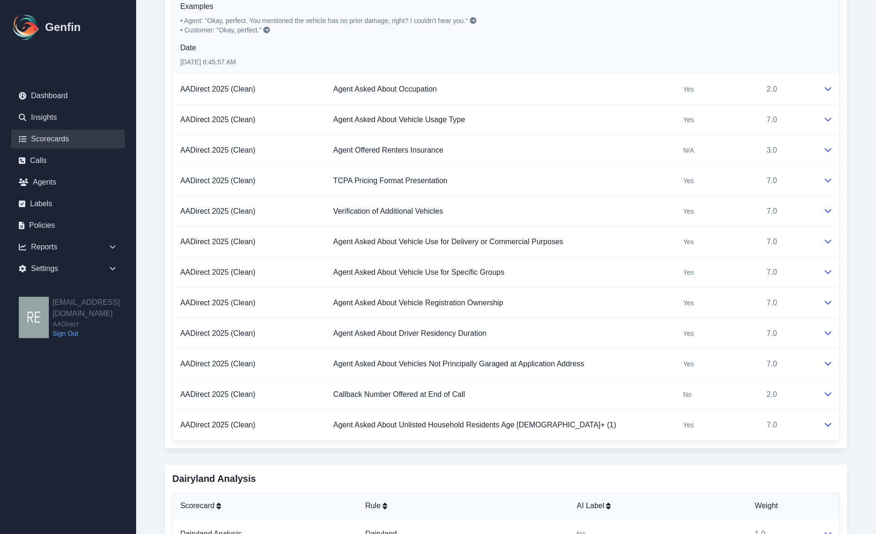
click at [49, 146] on link "Scorecards" at bounding box center [68, 139] width 114 height 19
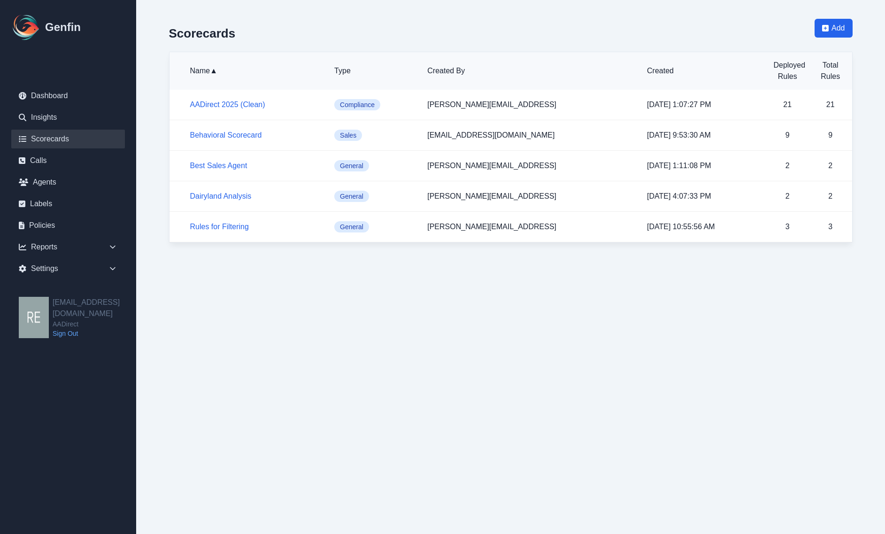
drag, startPoint x: 66, startPoint y: 150, endPoint x: 65, endPoint y: 158, distance: 8.0
click at [66, 151] on ul "Dashboard Insights Scorecards Calls Agents Labels Policies Reports Sales Compli…" at bounding box center [68, 182] width 114 height 192
click at [64, 159] on link "Calls" at bounding box center [68, 160] width 114 height 19
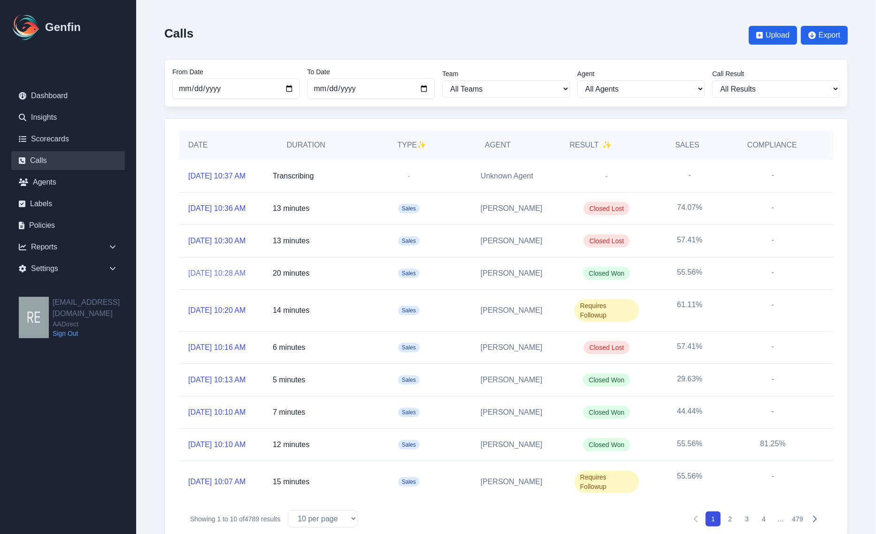
click at [235, 279] on link "[DATE] 10:28 AM" at bounding box center [216, 273] width 57 height 11
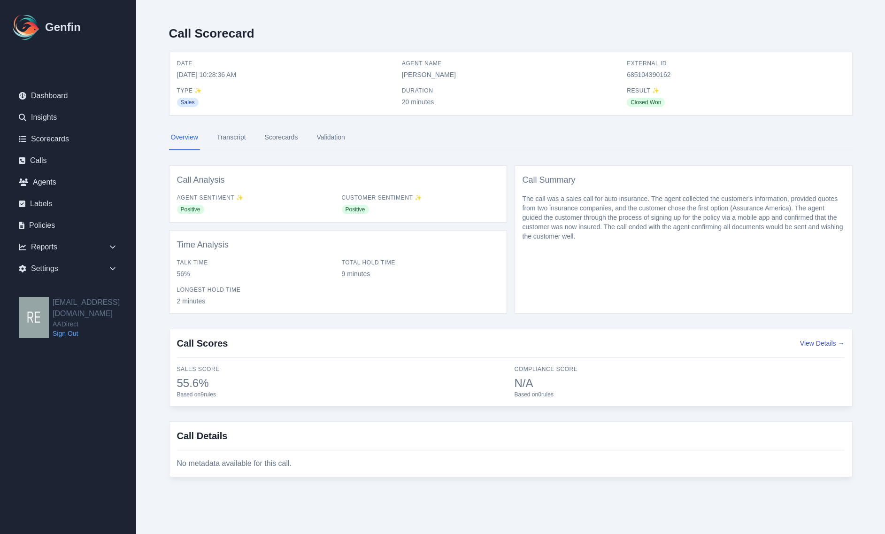
click at [660, 70] on span "685104390162" at bounding box center [735, 74] width 217 height 9
click at [660, 71] on span "685104390162" at bounding box center [735, 74] width 217 height 9
copy span "685104390162"
click at [281, 137] on link "Scorecards" at bounding box center [281, 137] width 37 height 25
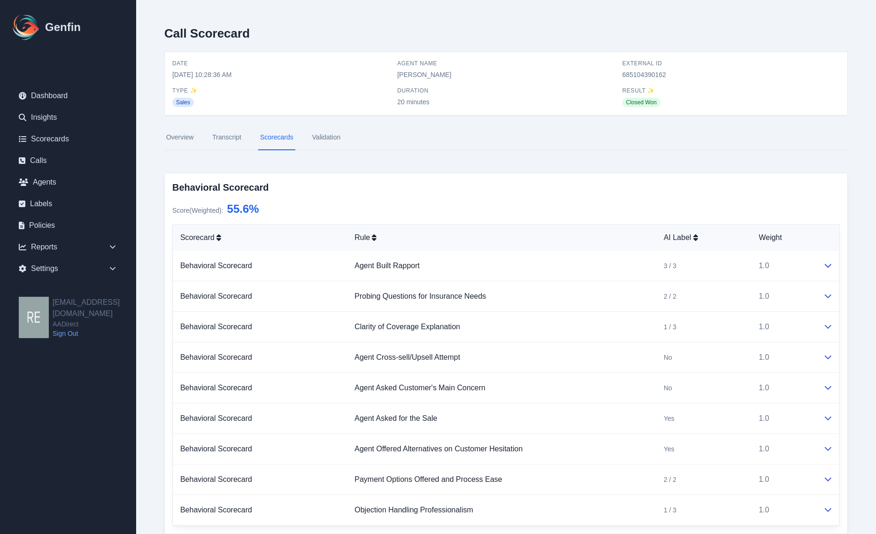
click at [229, 132] on link "Transcript" at bounding box center [226, 137] width 33 height 25
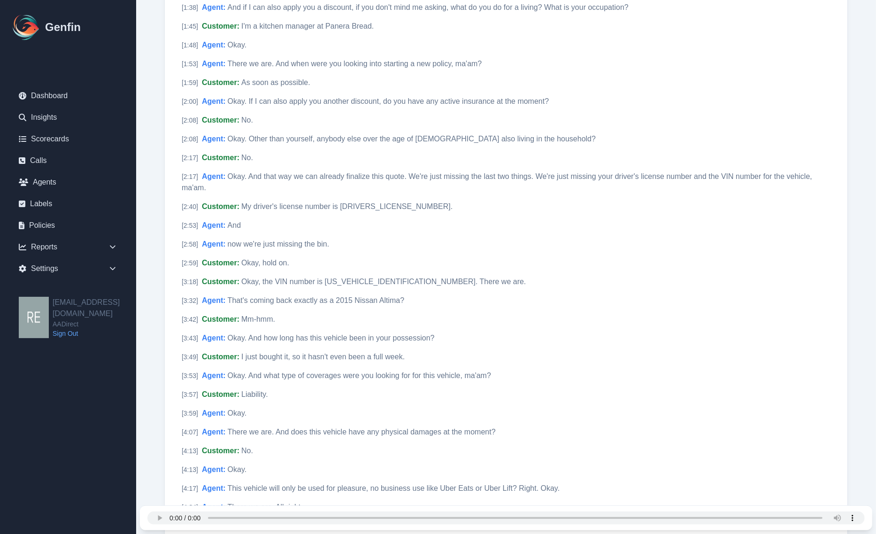
scroll to position [704, 0]
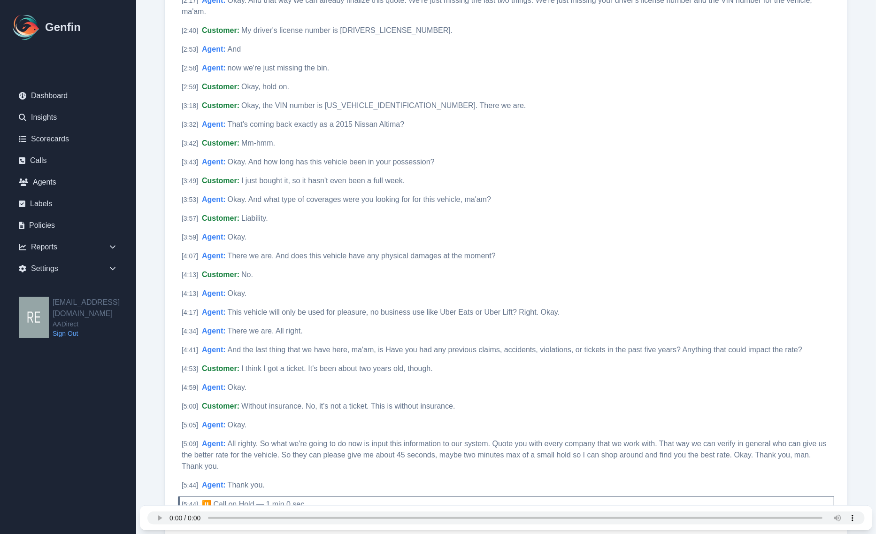
click at [92, 498] on aside "Genfin Dashboard Insights Scorecards Calls Agents Labels Policies Reports Sales…" at bounding box center [68, 267] width 136 height 534
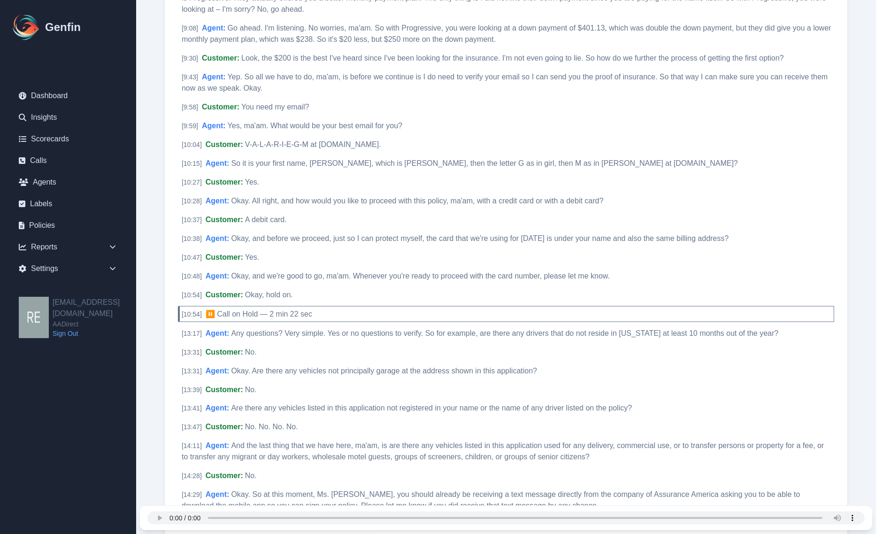
scroll to position [1115, 0]
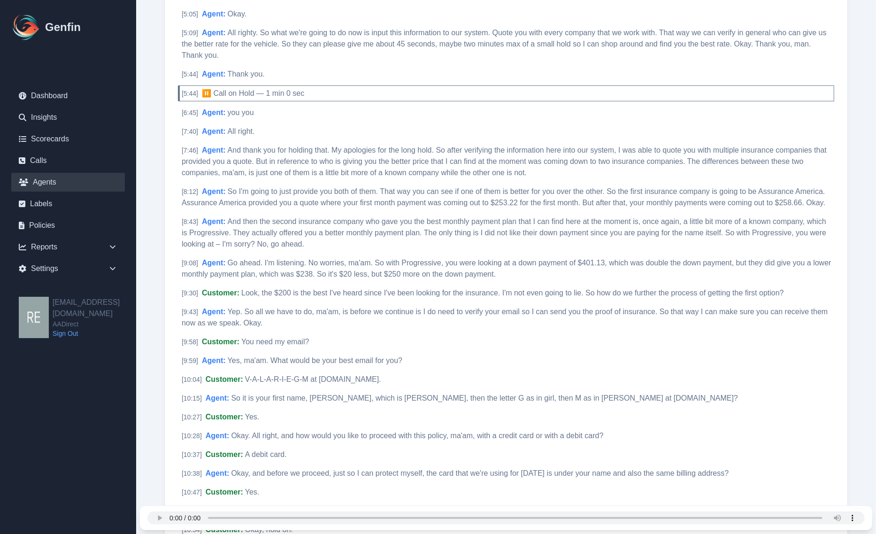
click at [53, 179] on link "Agents" at bounding box center [68, 182] width 114 height 19
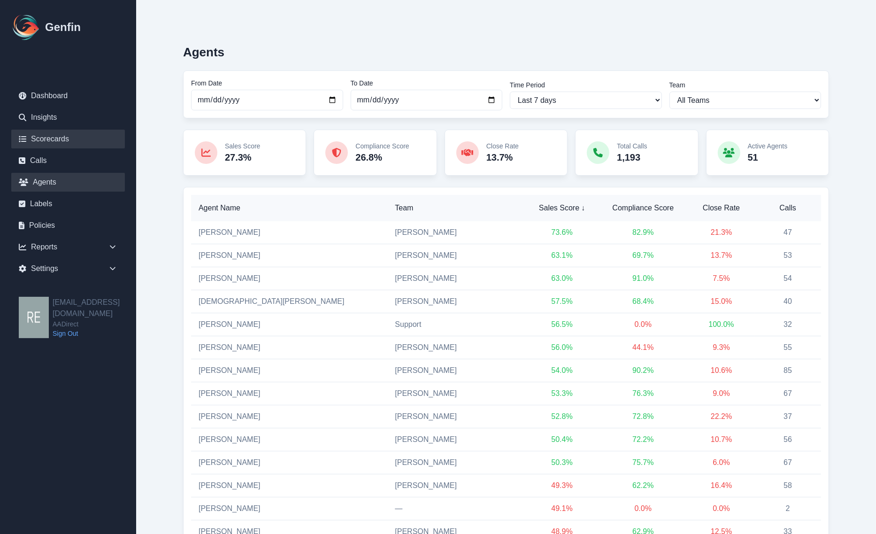
click at [64, 142] on link "Scorecards" at bounding box center [68, 139] width 114 height 19
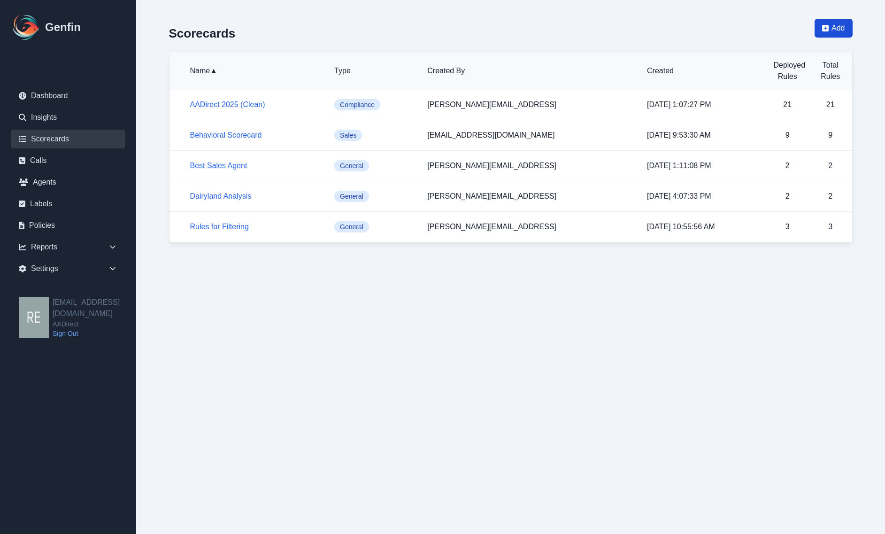
click at [834, 28] on span "Add" at bounding box center [837, 28] width 13 height 11
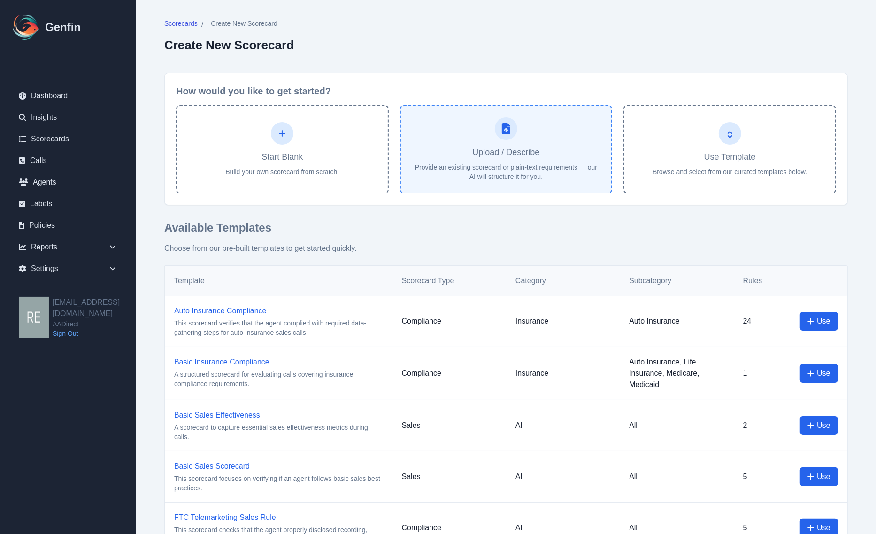
click at [477, 181] on p "Provide an existing scorecard or plain-text requirements — our AI will structur…" at bounding box center [506, 171] width 188 height 19
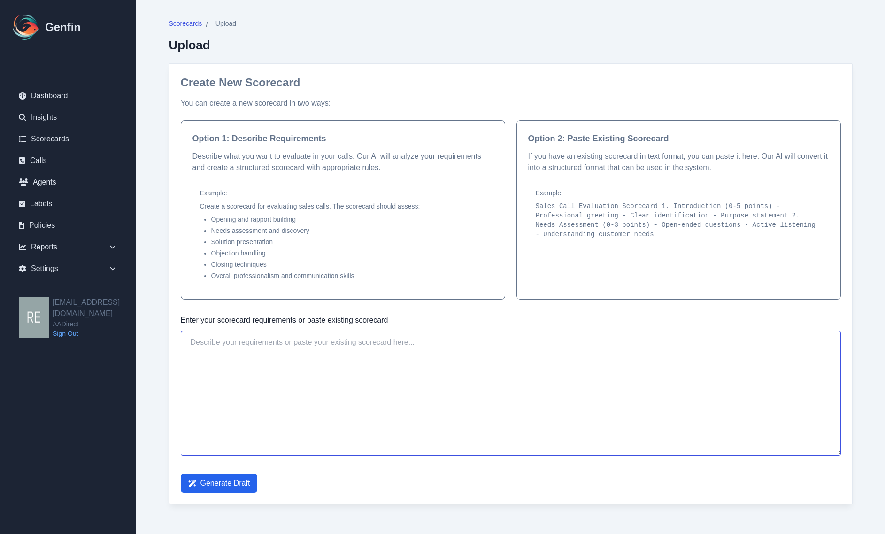
click at [362, 356] on textarea at bounding box center [511, 392] width 660 height 125
click at [447, 366] on textarea at bounding box center [511, 392] width 660 height 125
paste textarea "TOP AGENT MODELING"
type textarea "TOP AGENT MODELING"
click at [238, 478] on span "Generate Draft" at bounding box center [225, 482] width 50 height 11
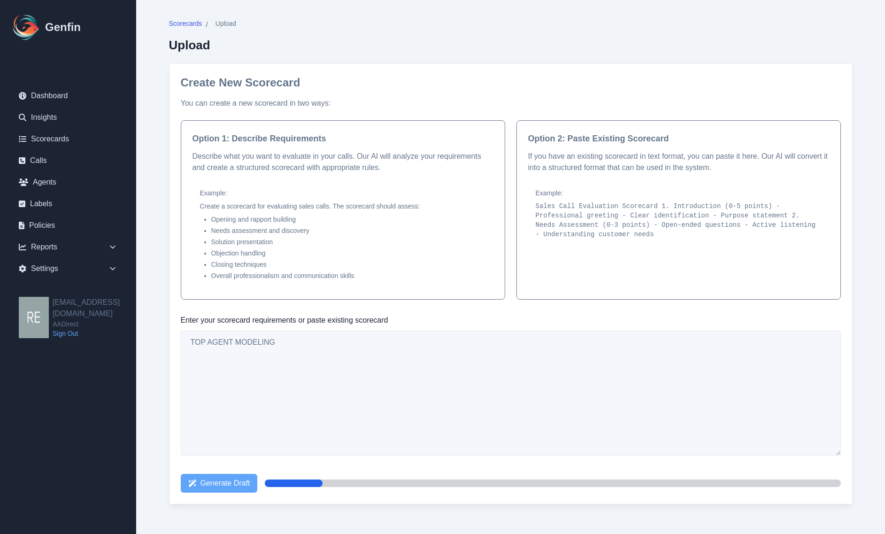
select select "Sales"
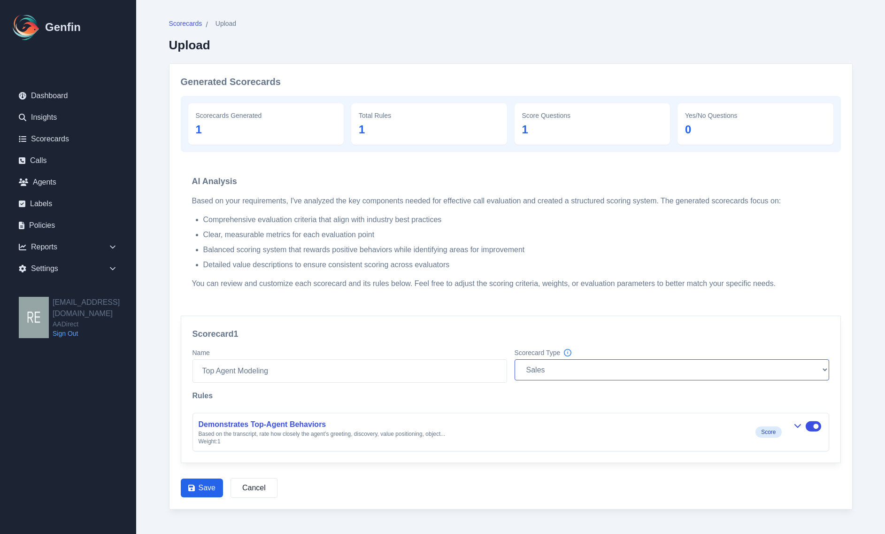
click at [564, 374] on select "Compliance Sales General" at bounding box center [671, 369] width 315 height 21
click at [797, 426] on icon "button" at bounding box center [798, 426] width 8 height 8
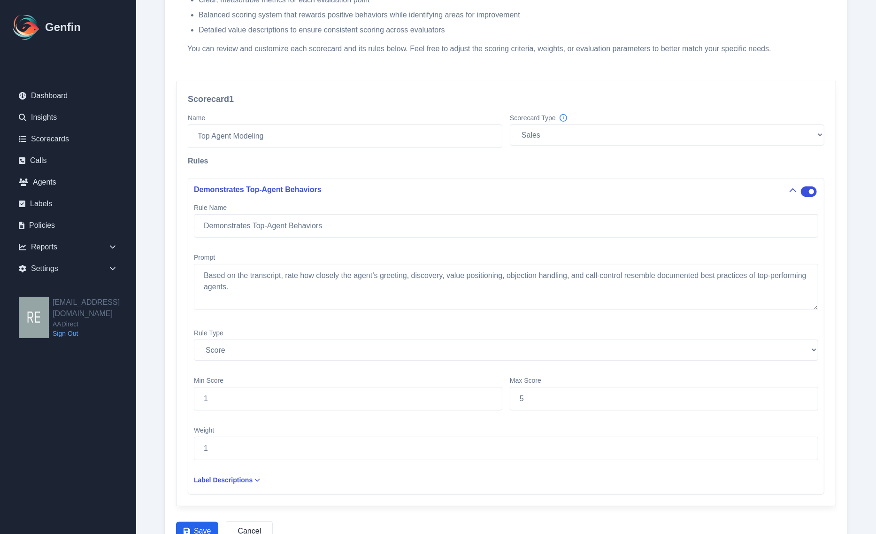
scroll to position [274, 0]
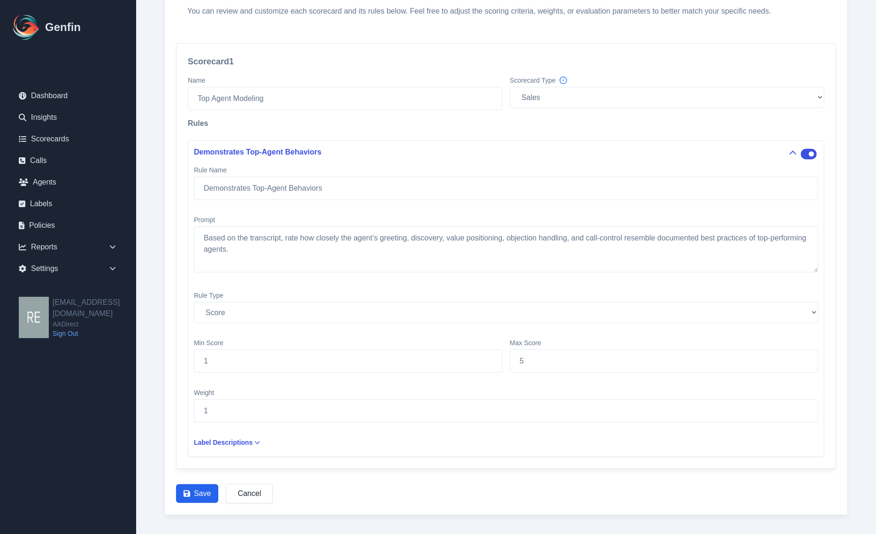
click at [264, 501] on button "Cancel" at bounding box center [249, 493] width 47 height 20
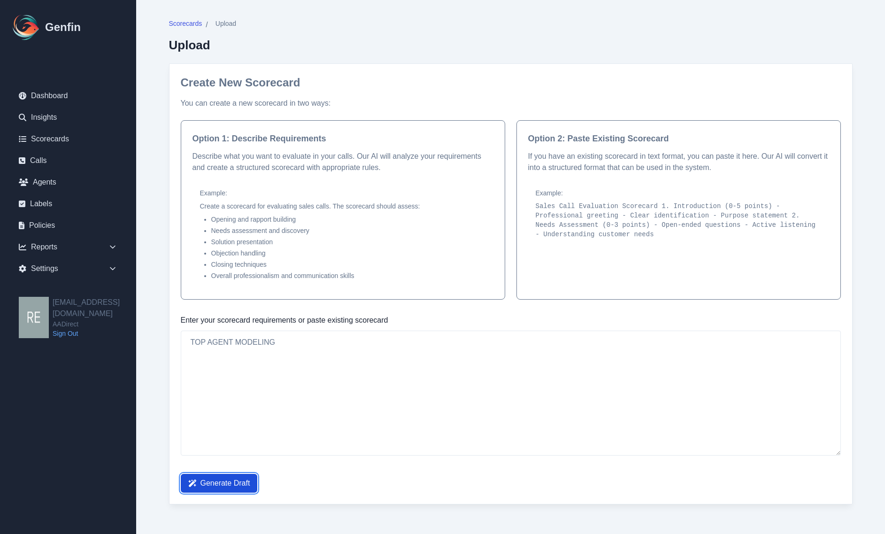
click at [227, 477] on span "Generate Draft" at bounding box center [225, 482] width 50 height 11
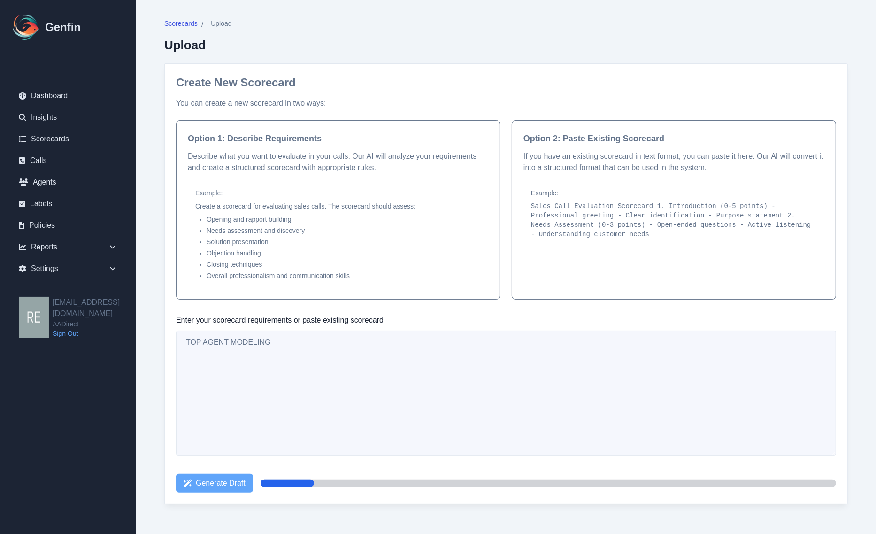
select select "Sales"
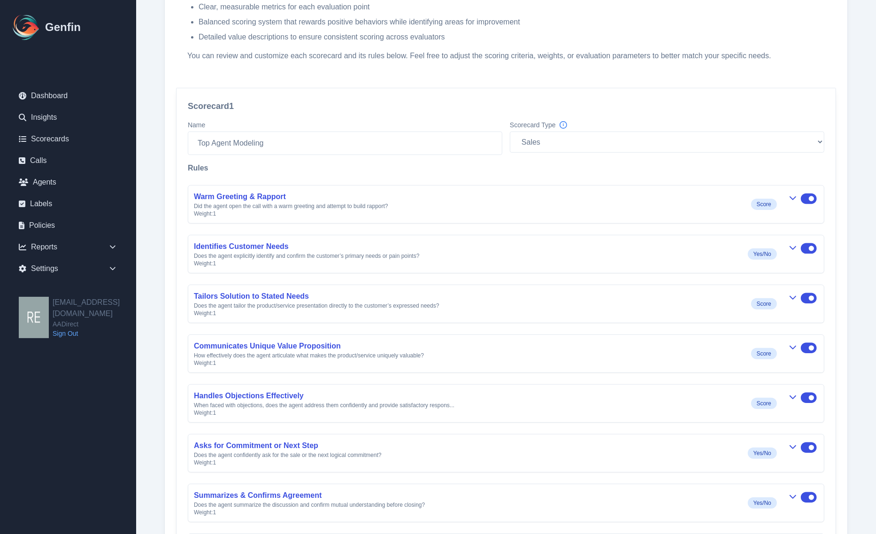
scroll to position [286, 0]
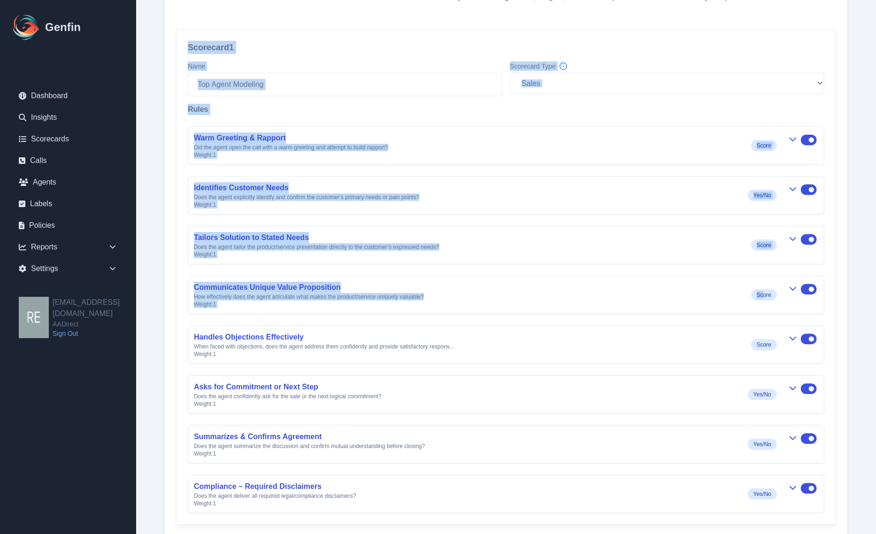
drag, startPoint x: 173, startPoint y: 24, endPoint x: 762, endPoint y: 289, distance: 645.9
click at [763, 289] on div "Generated Scorecards Scorecards Generated 1 Total Rules 8 Score Questions 4 Yes…" at bounding box center [505, 174] width 683 height 794
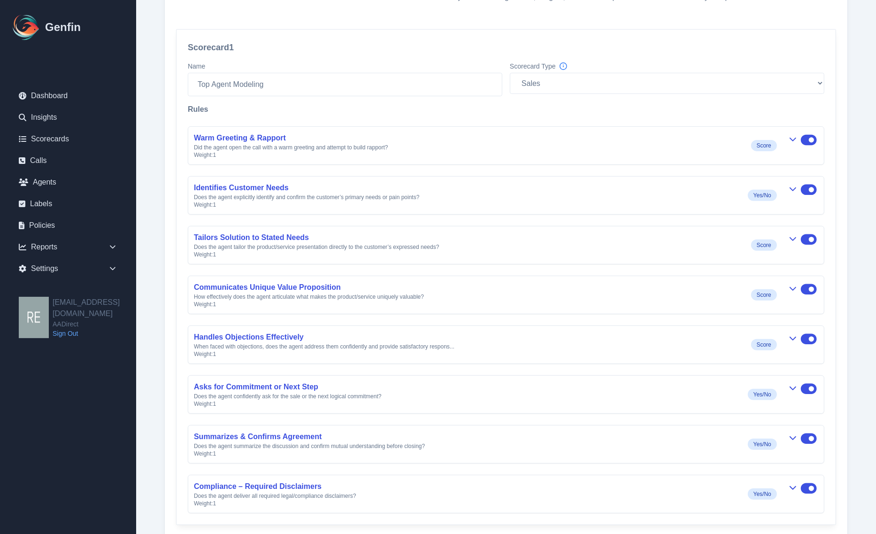
click at [856, 345] on div "Scorecards / Upload Upload Generated Scorecards Scorecards Generated 1 Total Ru…" at bounding box center [506, 152] width 721 height 876
drag, startPoint x: 132, startPoint y: 440, endPoint x: 207, endPoint y: 449, distance: 75.2
click at [132, 440] on aside "Genfin Dashboard Insights Scorecards Calls Agents Labels Policies Reports Sales…" at bounding box center [68, 267] width 136 height 534
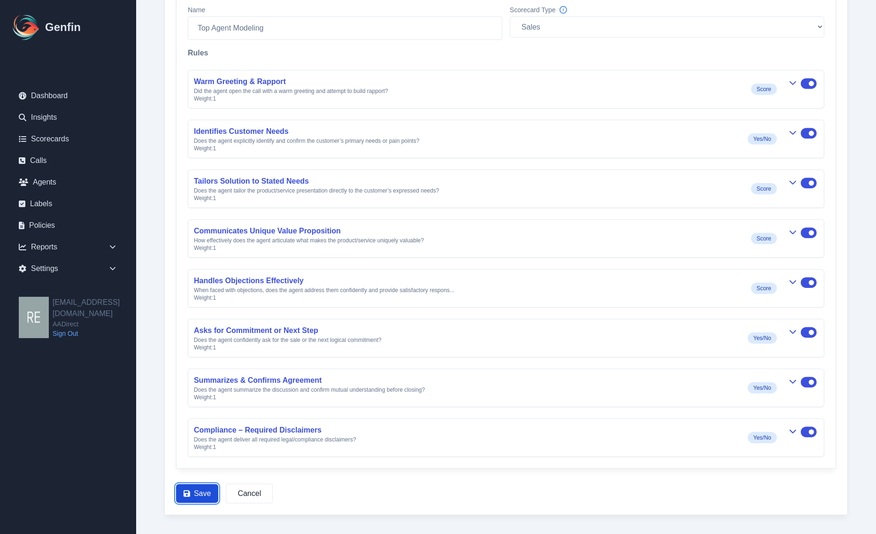
click at [195, 494] on button "Save" at bounding box center [197, 493] width 42 height 19
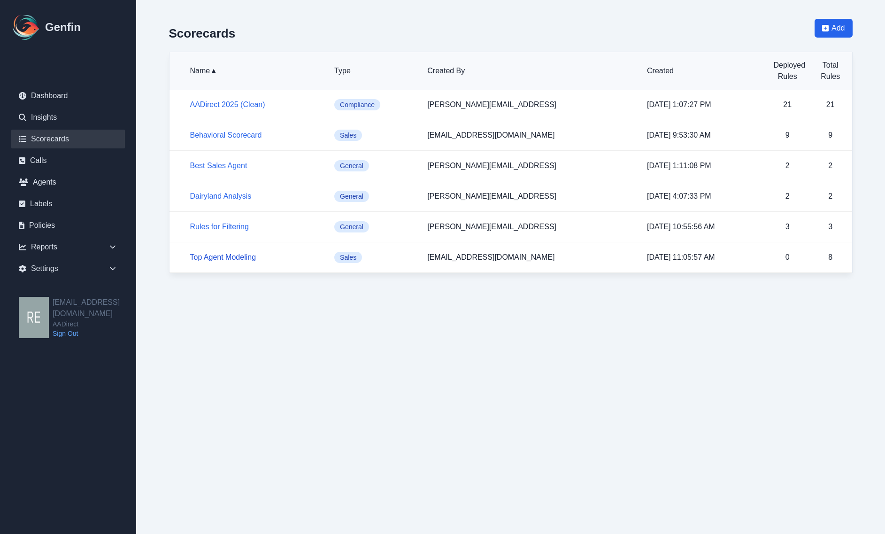
click at [242, 261] on link "Top Agent Modeling" at bounding box center [223, 257] width 66 height 8
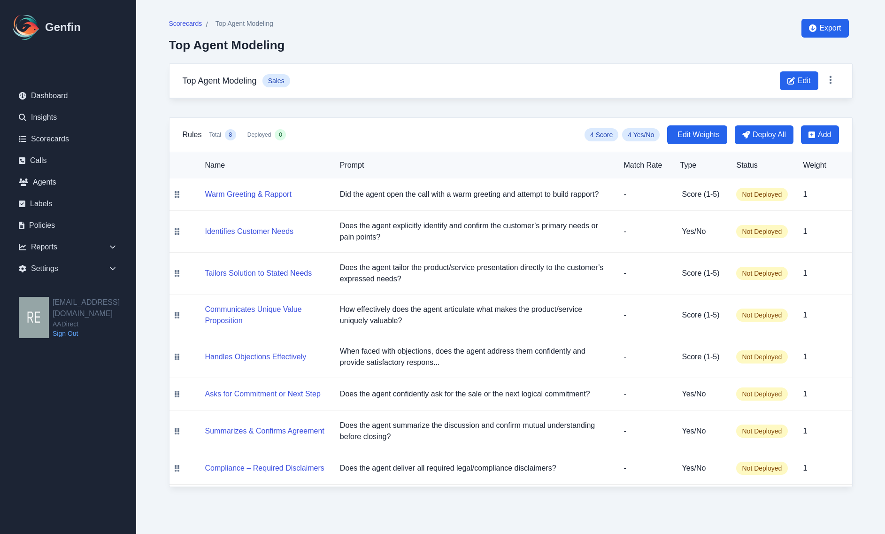
click at [118, 405] on aside "Genfin Dashboard Insights Scorecards Calls Agents Labels Policies Reports Sales…" at bounding box center [68, 267] width 136 height 534
click at [188, 19] on span "Scorecards" at bounding box center [185, 23] width 33 height 9
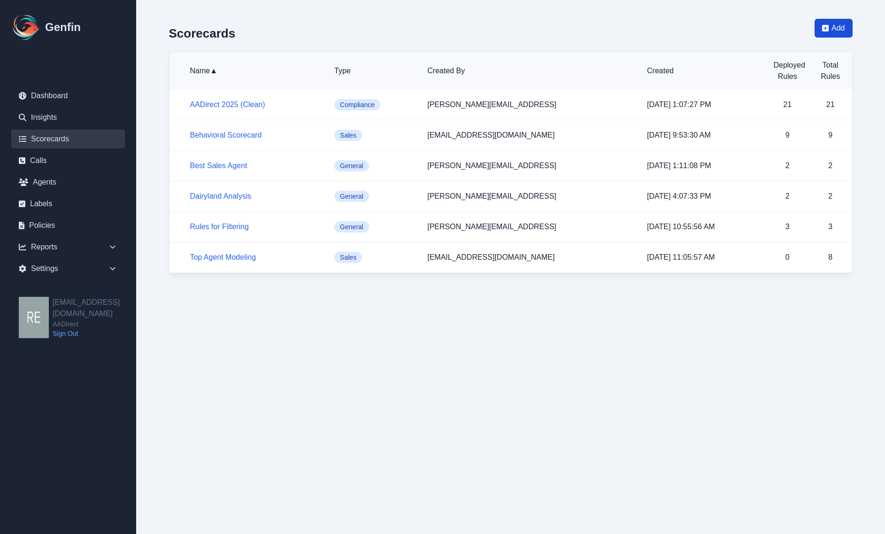
click at [836, 26] on span "Add" at bounding box center [837, 28] width 13 height 11
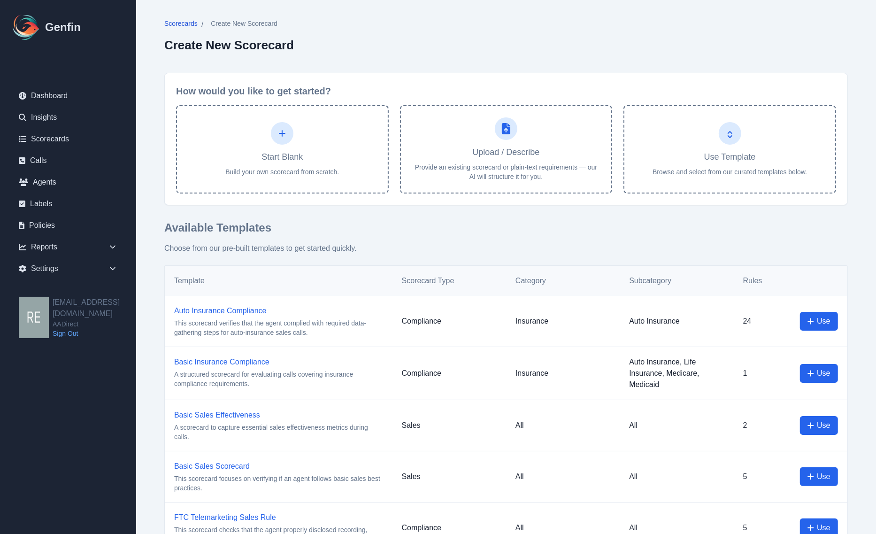
click at [192, 20] on span "Scorecards" at bounding box center [180, 23] width 33 height 9
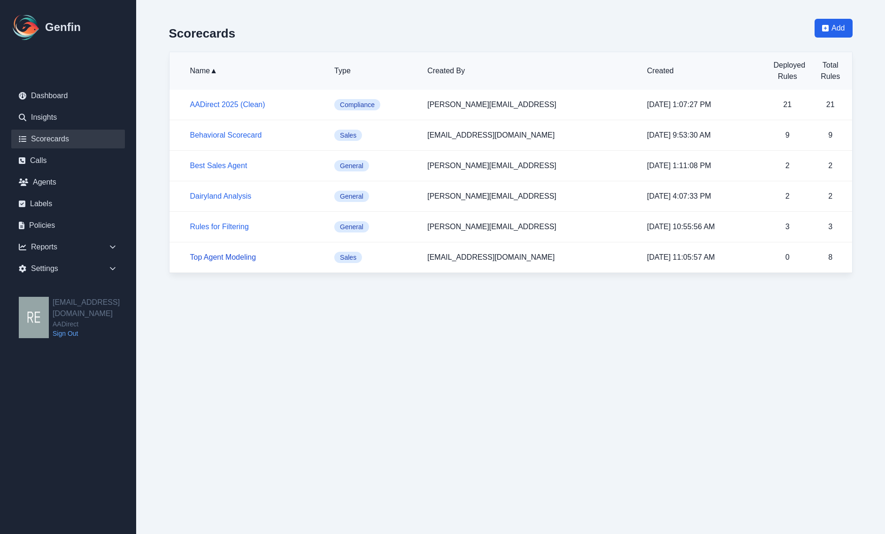
click at [245, 259] on link "Top Agent Modeling" at bounding box center [223, 257] width 66 height 8
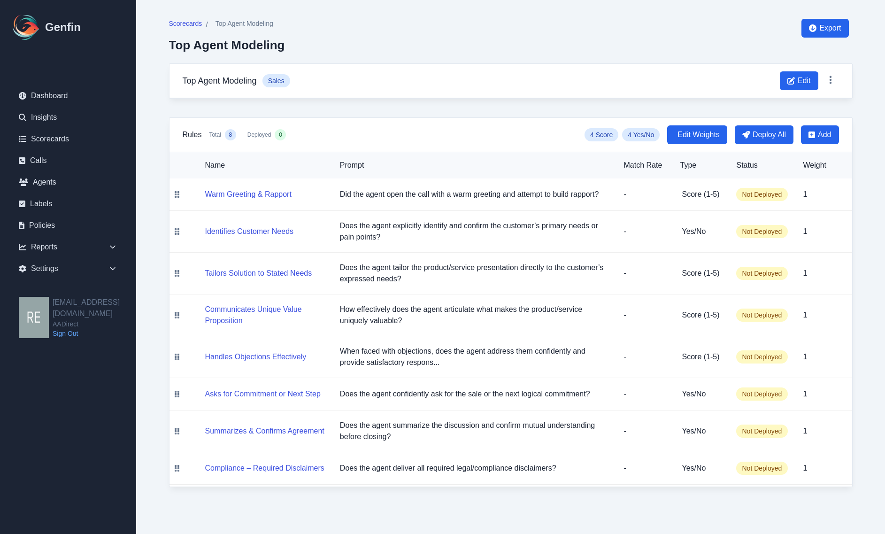
click at [842, 503] on div "Scorecards / Top Agent Modeling Top Agent Modeling Export Top Agent Modeling Sa…" at bounding box center [510, 253] width 721 height 506
click at [284, 399] on button "Asks for Commitment or Next Step" at bounding box center [262, 393] width 115 height 11
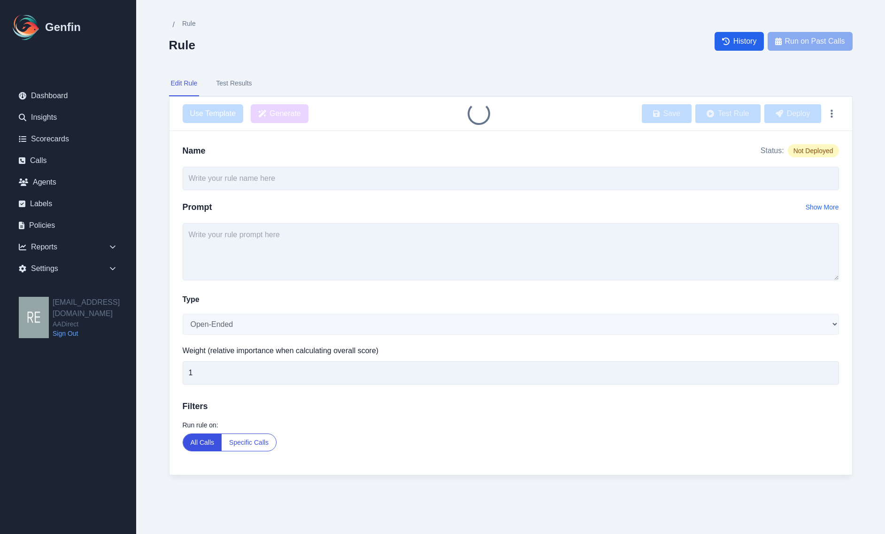
type input "Asks for Commitment or Next Step"
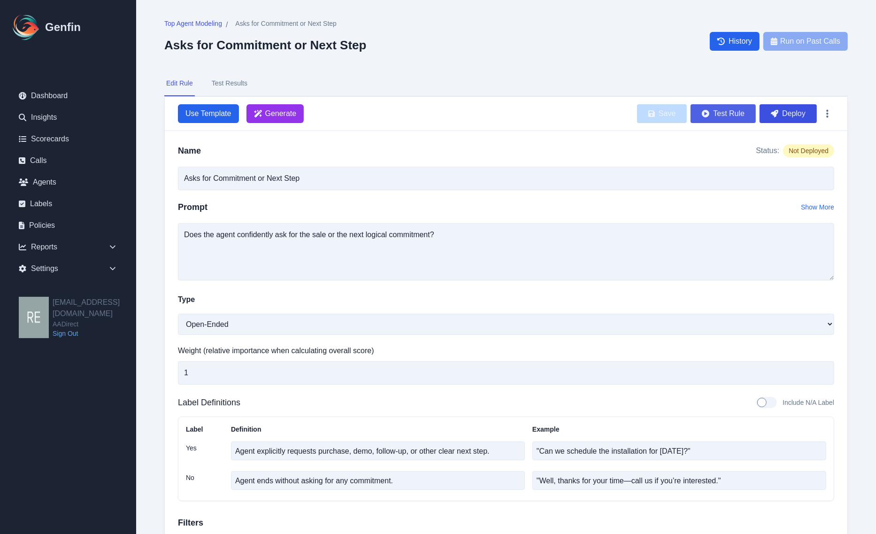
click at [729, 118] on button "Test Rule" at bounding box center [723, 113] width 65 height 19
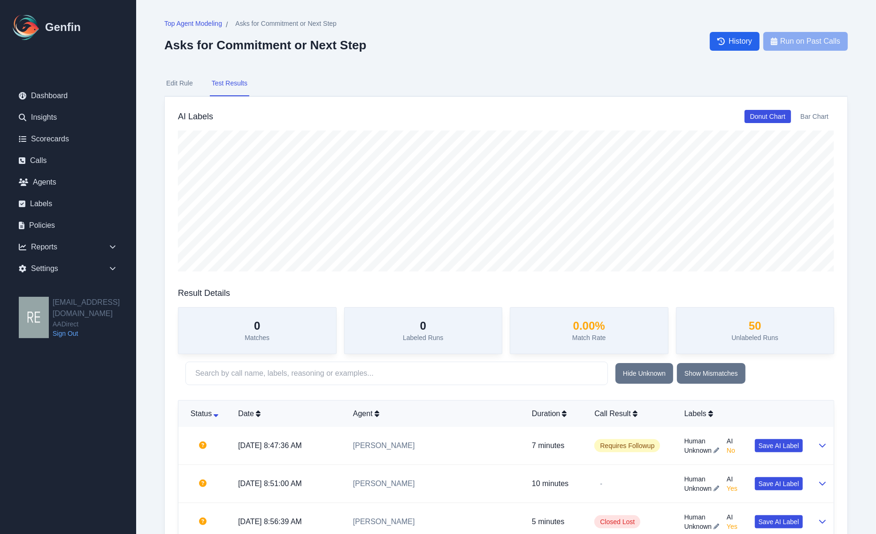
click at [192, 84] on button "Edit Rule" at bounding box center [179, 83] width 31 height 25
select select "Yes/No"
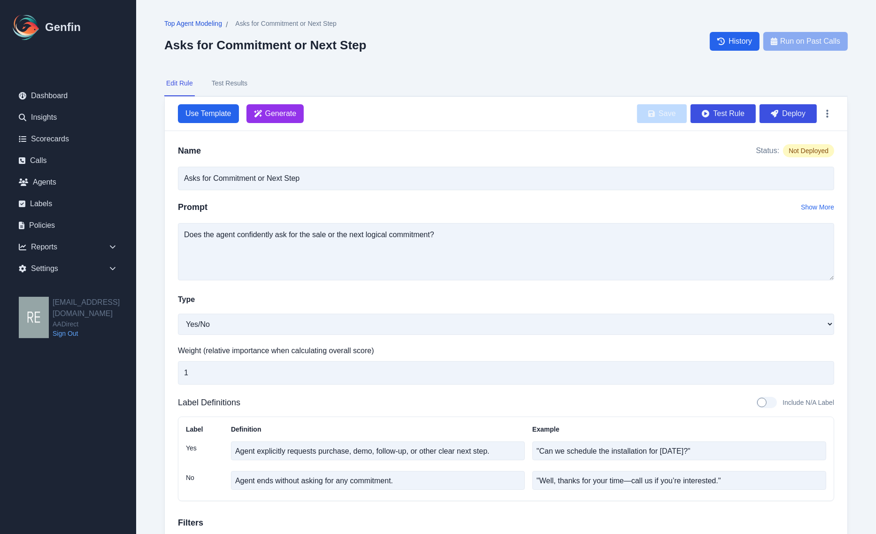
click at [195, 24] on span "Top Agent Modeling" at bounding box center [193, 23] width 58 height 9
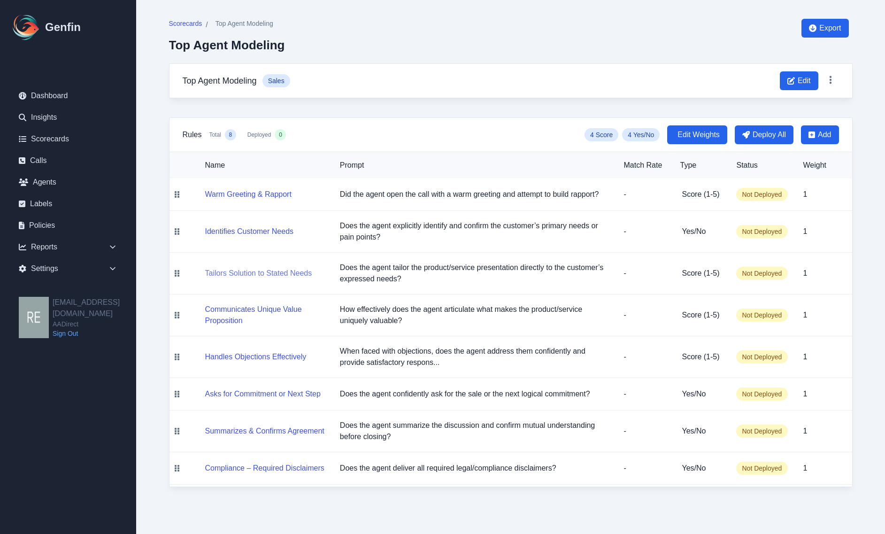
click at [270, 279] on button "Tailors Solution to Stated Needs" at bounding box center [258, 273] width 107 height 11
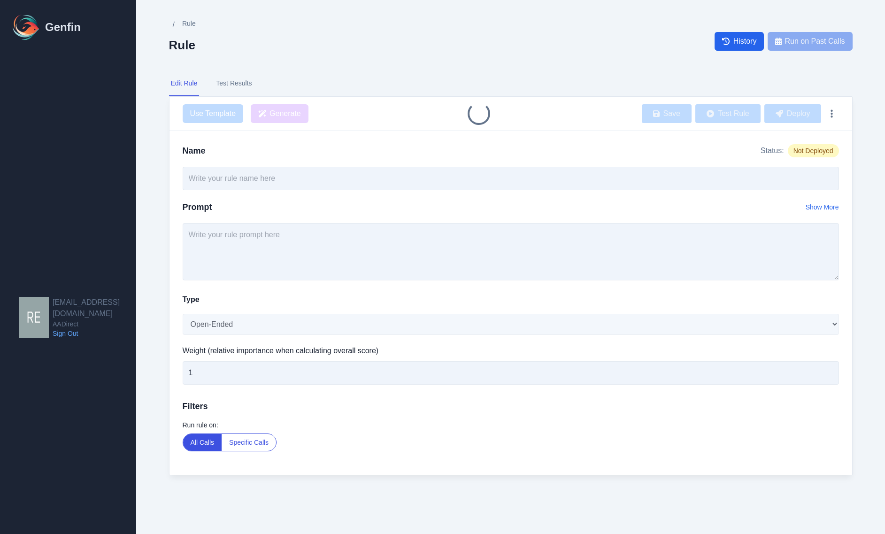
type input "Tailors Solution to Stated Needs"
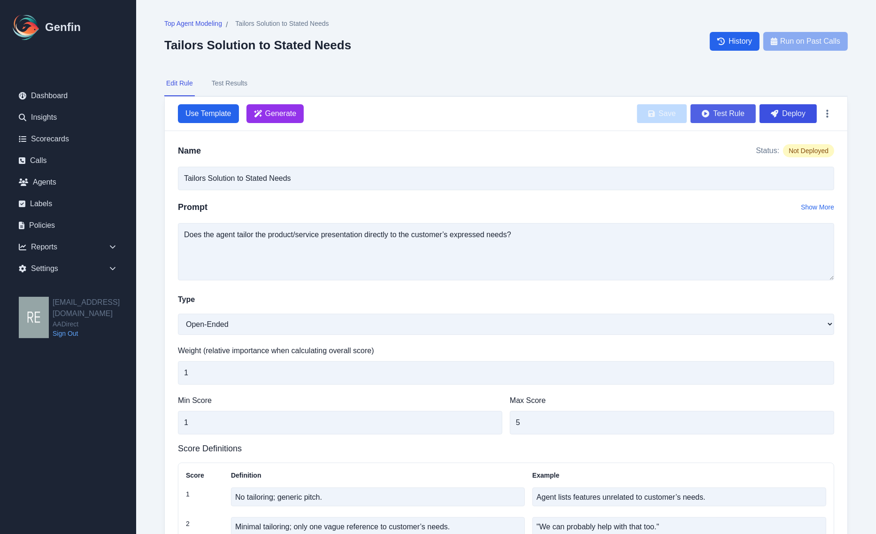
click at [745, 106] on button "Test Rule" at bounding box center [723, 113] width 65 height 19
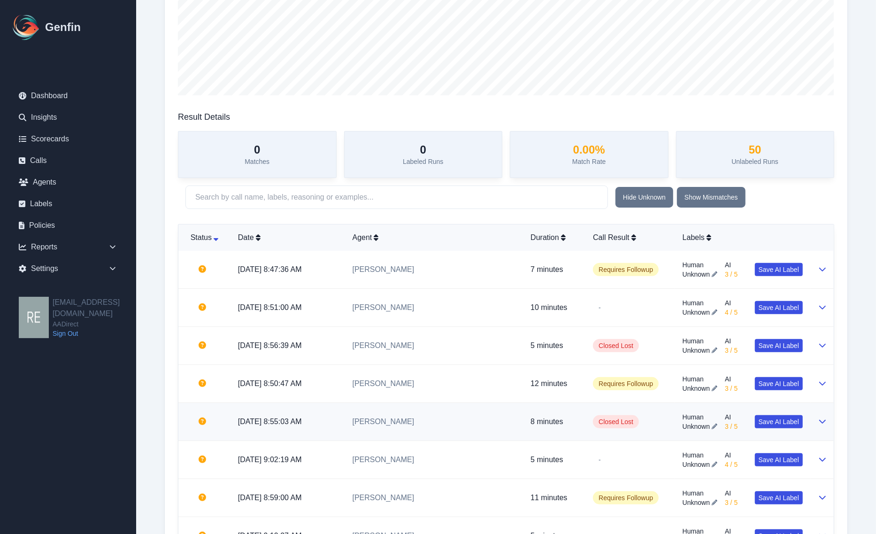
scroll to position [293, 0]
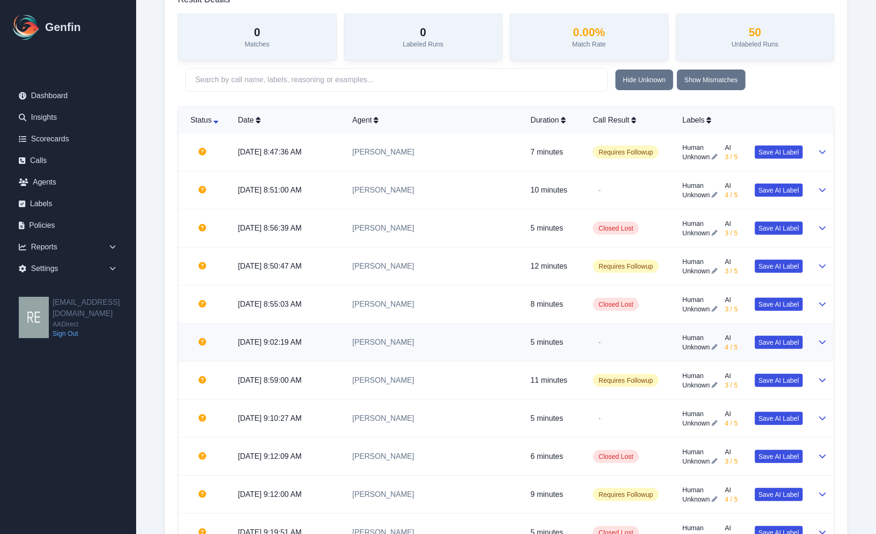
click at [831, 341] on td at bounding box center [821, 342] width 23 height 38
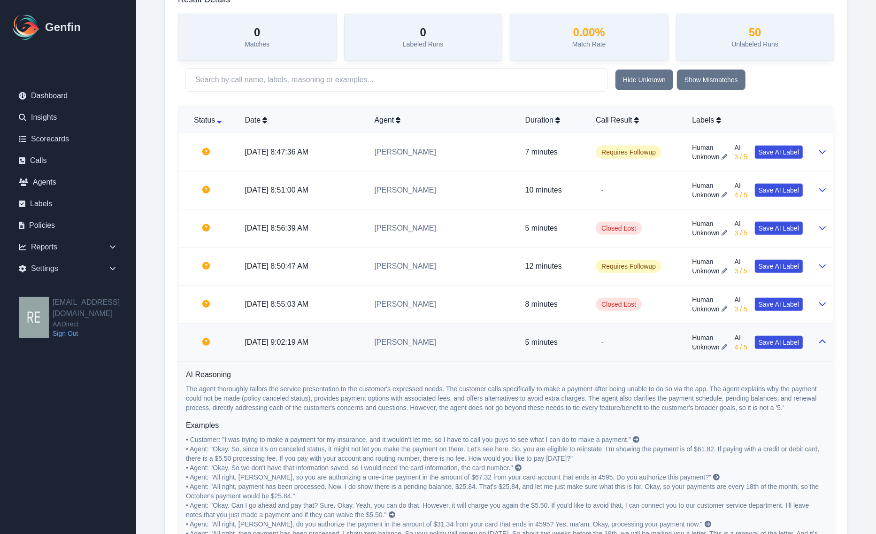
click at [831, 341] on td at bounding box center [821, 342] width 23 height 38
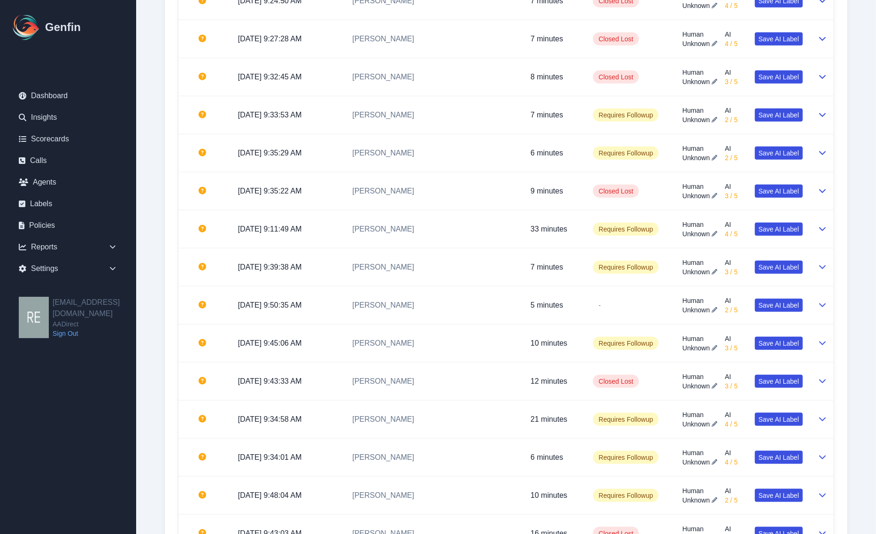
scroll to position [763, 0]
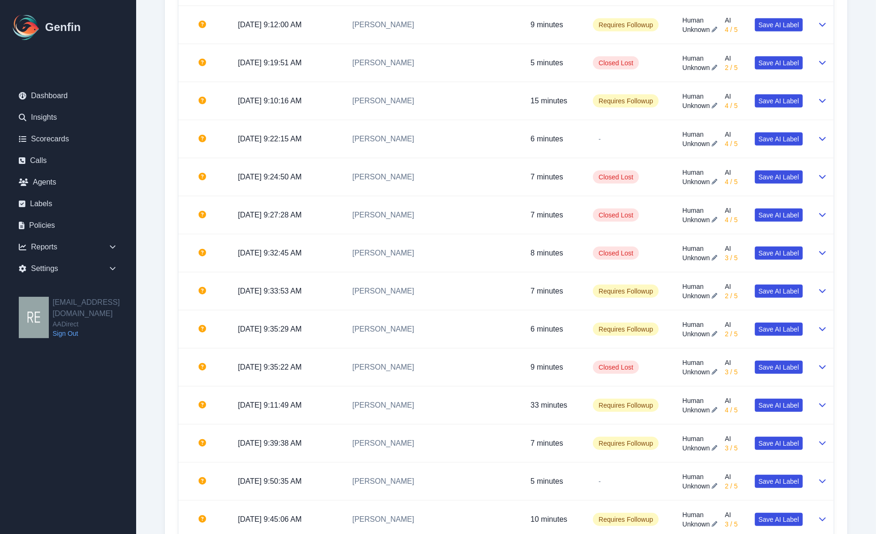
click at [861, 487] on div "Top Agent Modeling / Tailors Solution to Stated Needs Tailors Solution to State…" at bounding box center [506, 426] width 721 height 2379
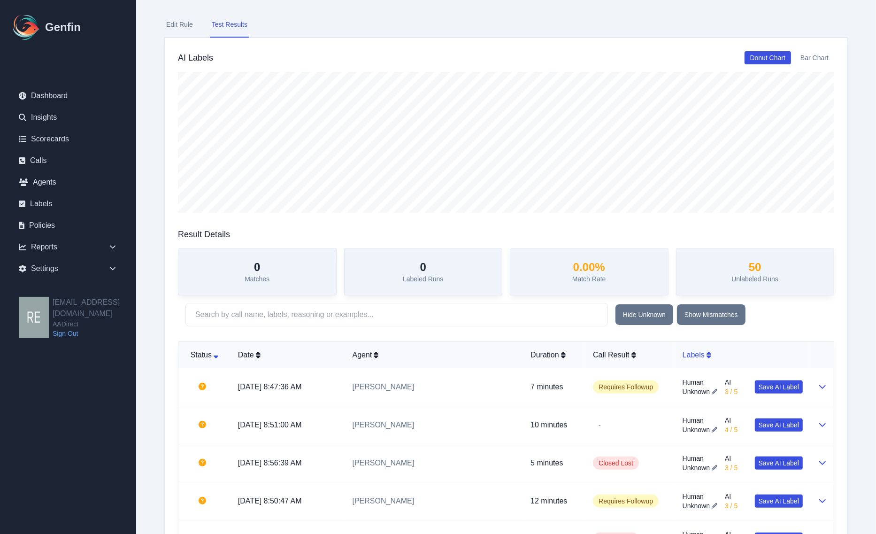
scroll to position [0, 0]
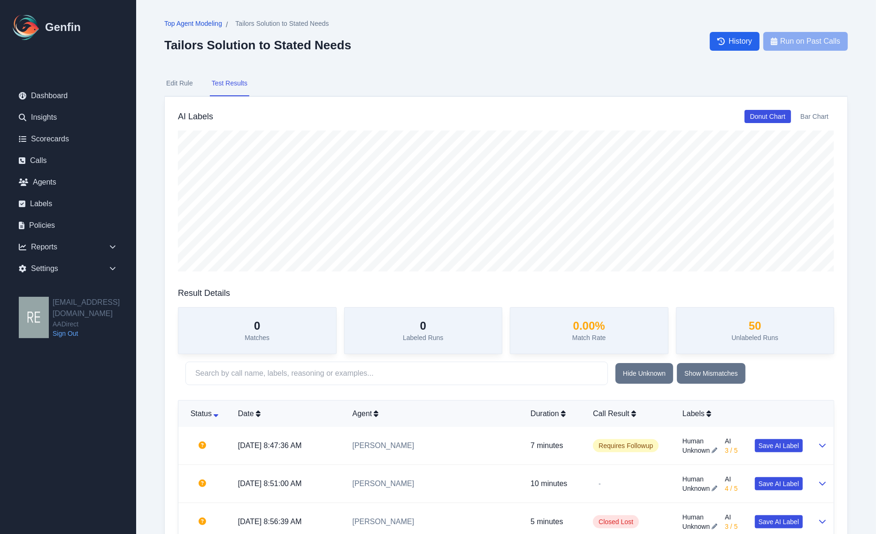
click at [190, 24] on span "Top Agent Modeling" at bounding box center [193, 23] width 58 height 9
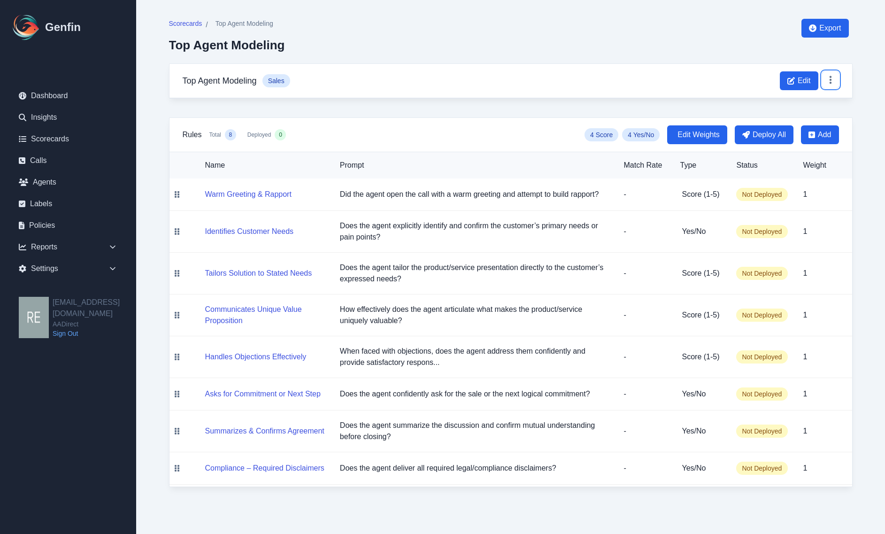
click at [835, 81] on button at bounding box center [830, 79] width 17 height 17
click at [801, 114] on button "Delete" at bounding box center [801, 119] width 75 height 17
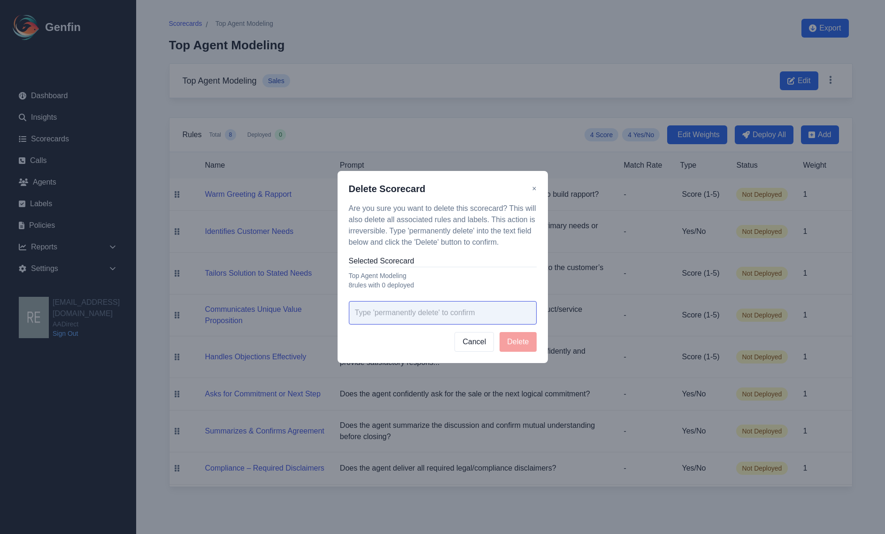
click at [473, 314] on input "text" at bounding box center [443, 312] width 188 height 23
type input "permanently delete"
click at [520, 342] on button "Delete" at bounding box center [517, 342] width 37 height 20
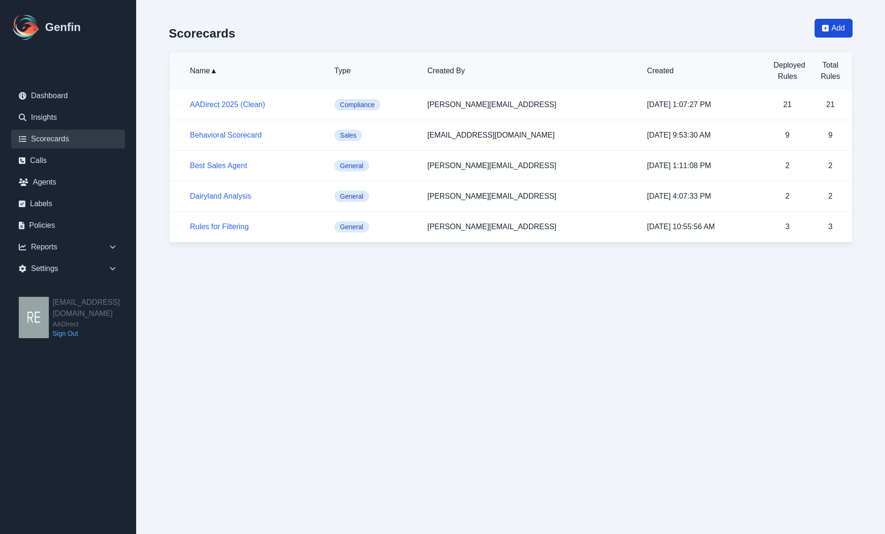
click at [835, 25] on span "Add" at bounding box center [837, 28] width 13 height 11
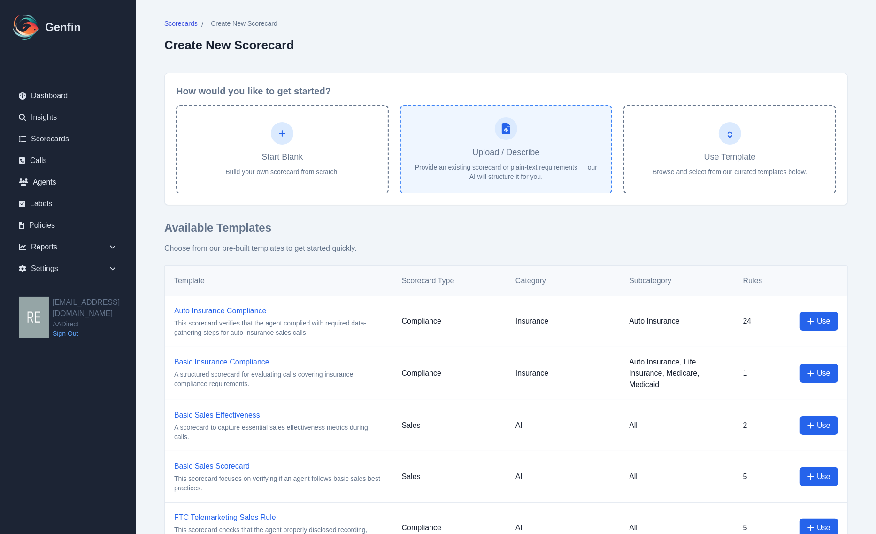
click at [515, 144] on link "Upload / Describe Provide an existing scorecard or plain-text requirements — ou…" at bounding box center [506, 149] width 213 height 88
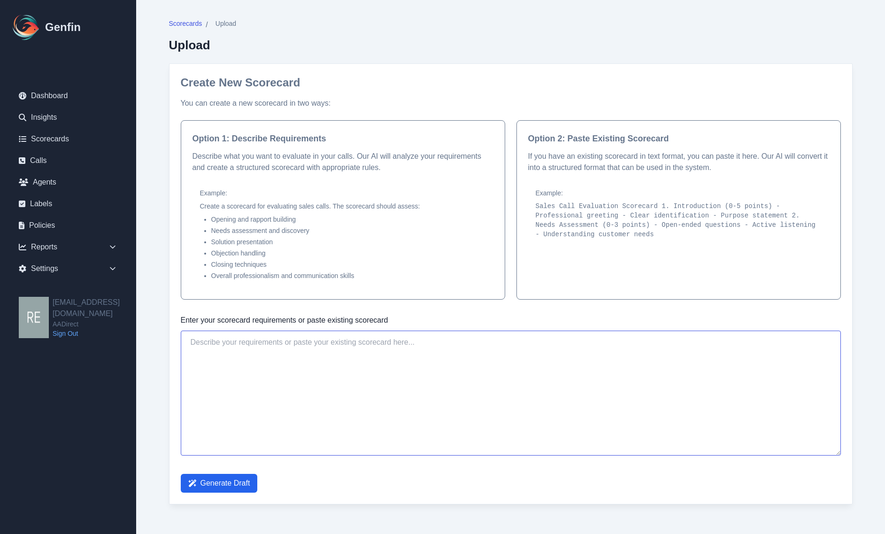
click at [407, 343] on textarea at bounding box center [511, 392] width 660 height 125
paste textarea "I noticed that GenFin now has a new feature that customizes scorecards automati…"
type textarea "I noticed that GenFin now has a new feature that customizes scorecards automati…"
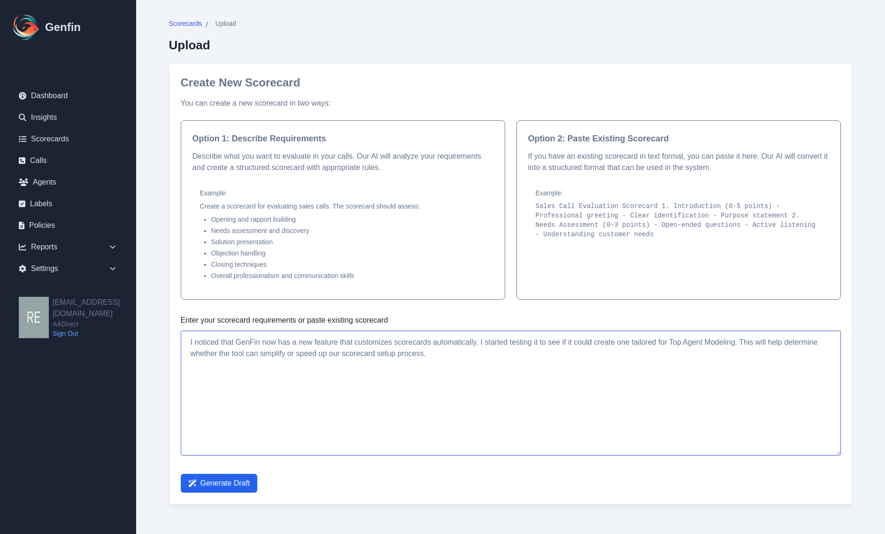
drag, startPoint x: 479, startPoint y: 350, endPoint x: 66, endPoint y: 327, distance: 413.7
click at [66, 327] on div "Genfin Dashboard Insights Scorecards Calls Agents Labels Policies Reports Sales…" at bounding box center [442, 261] width 885 height 523
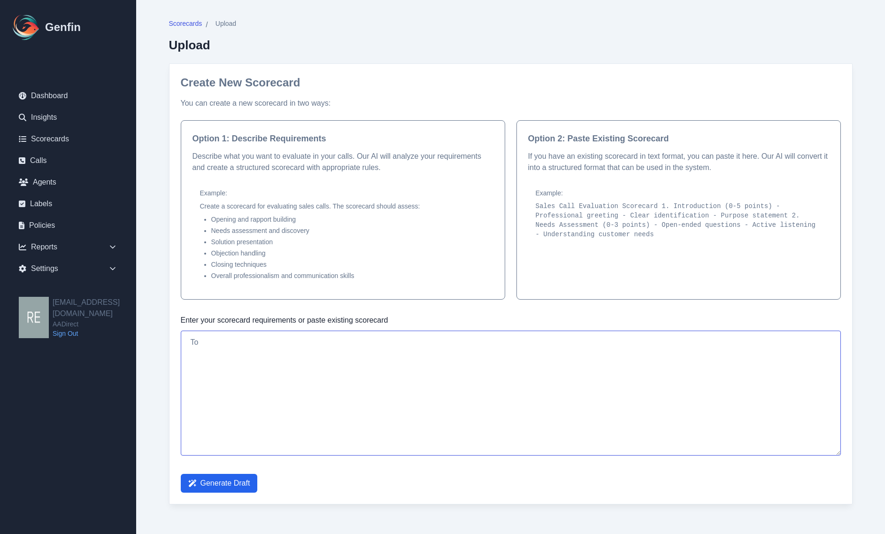
type textarea "T"
click at [315, 337] on textarea "create a scorecard based on top" at bounding box center [511, 392] width 660 height 125
type textarea "create a scorecard based on top agent modeling based on sales calls that have g…"
click at [231, 489] on span "Generate Draft" at bounding box center [225, 482] width 50 height 11
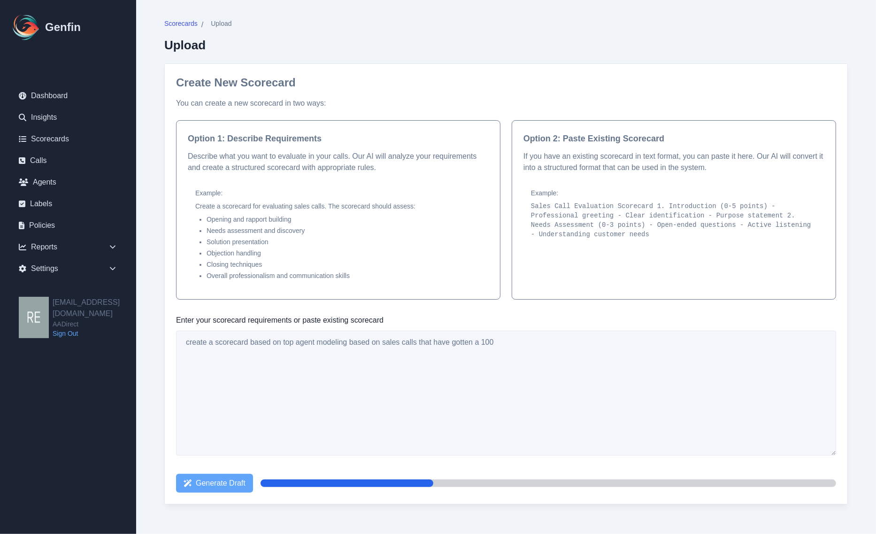
select select "Sales"
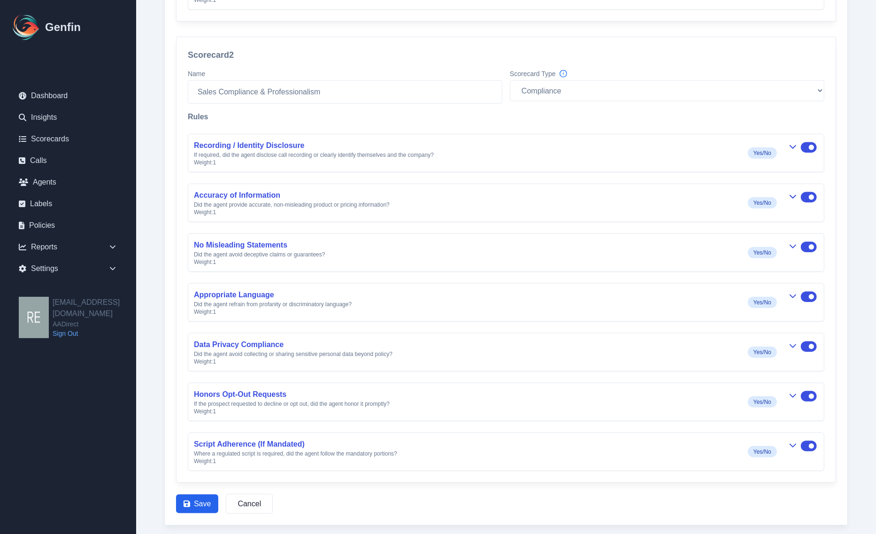
scroll to position [954, 0]
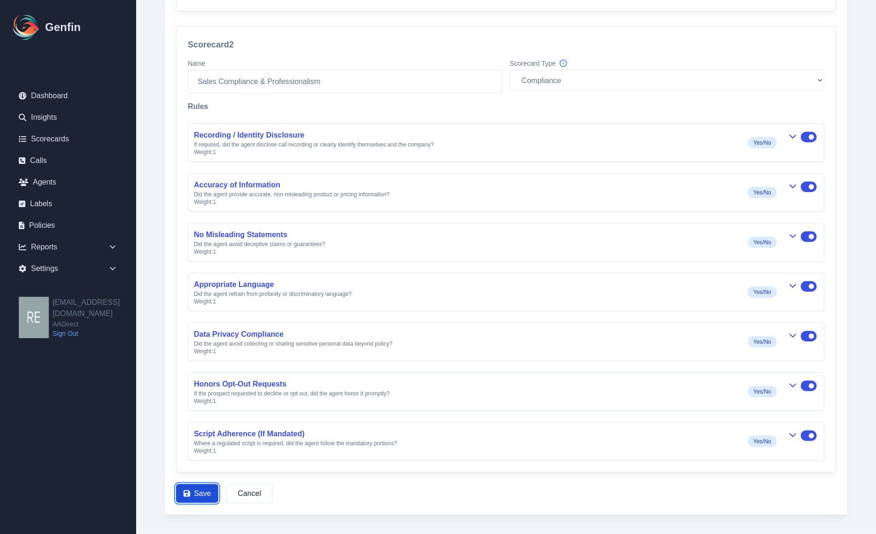
click at [186, 495] on icon "button" at bounding box center [187, 494] width 7 height 8
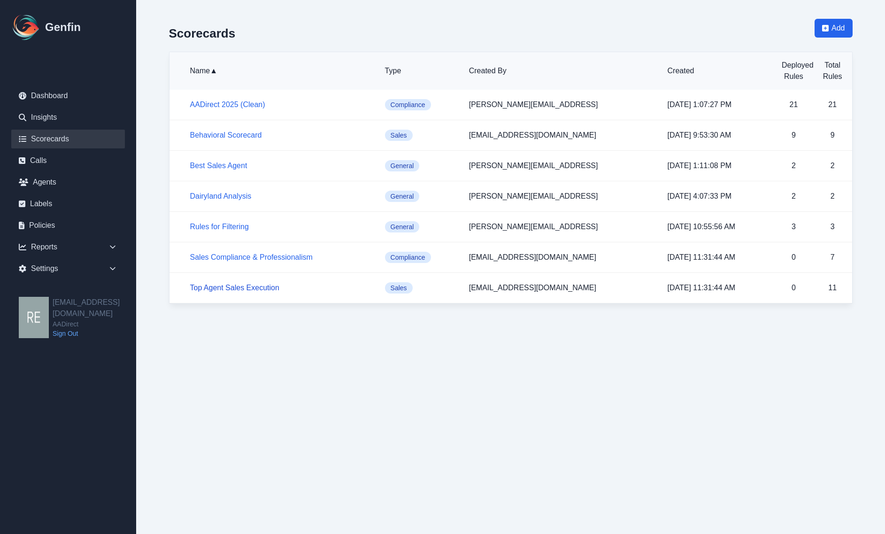
click at [250, 288] on link "Top Agent Sales Execution" at bounding box center [234, 288] width 89 height 8
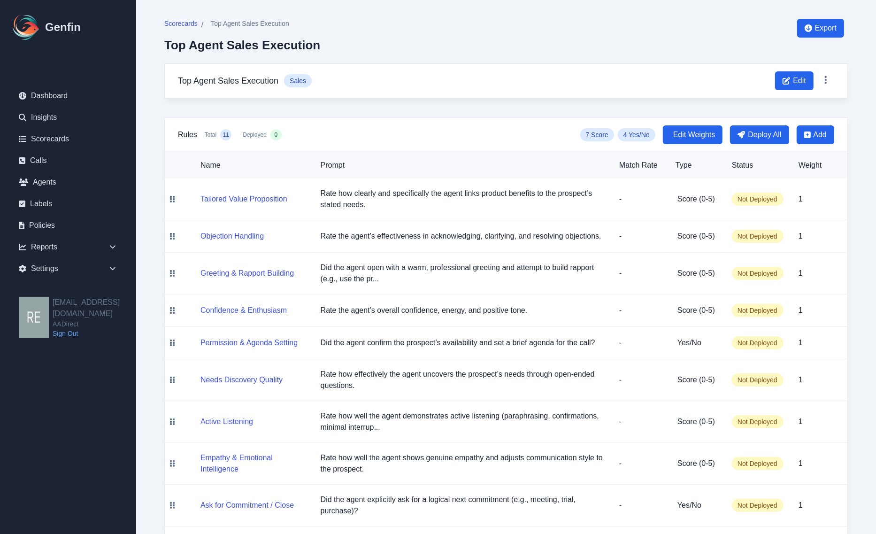
scroll to position [118, 0]
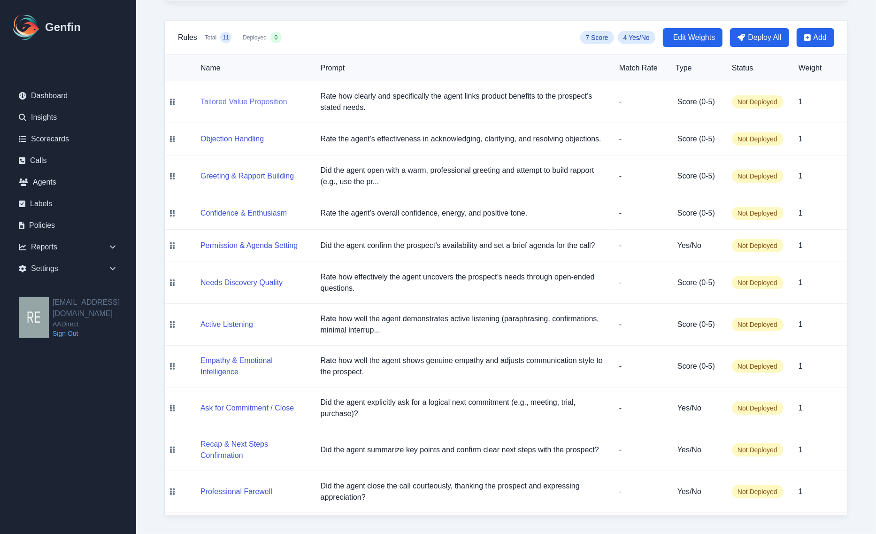
click at [271, 96] on button "Tailored Value Proposition" at bounding box center [243, 101] width 87 height 11
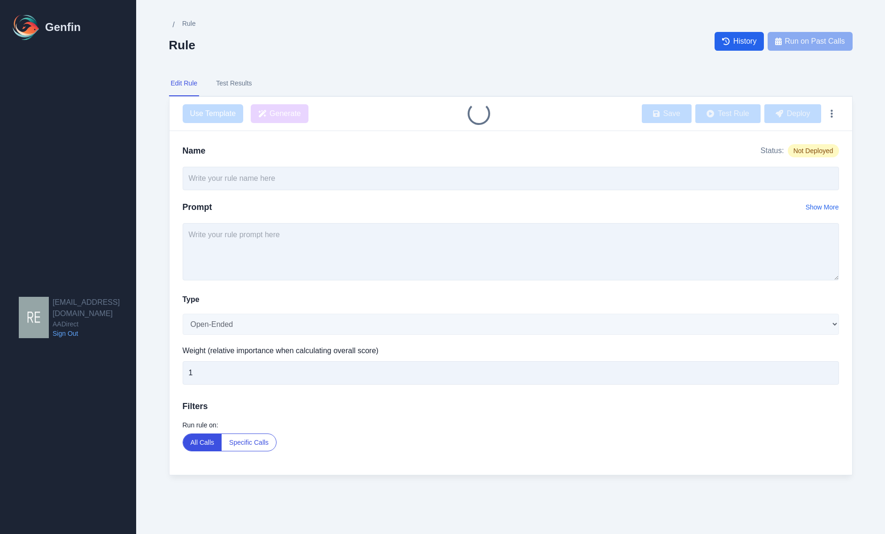
type input "Tailored Value Proposition"
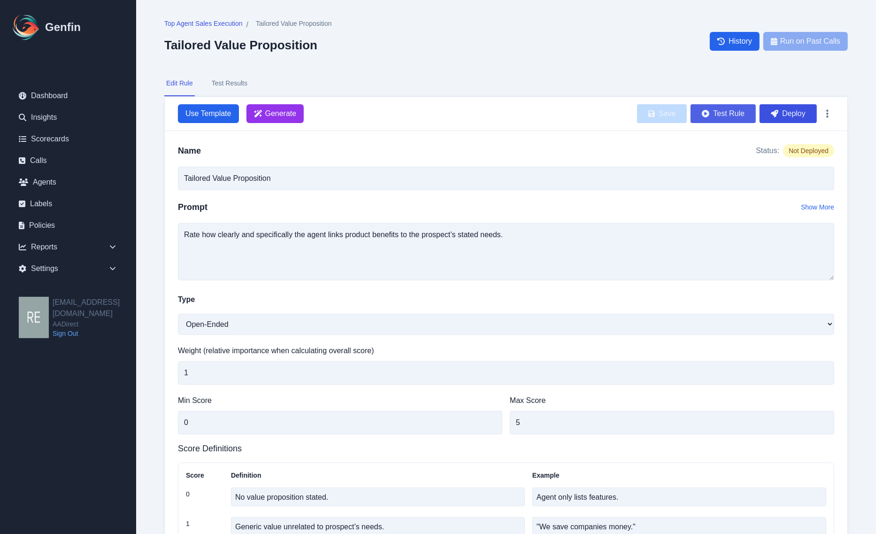
click at [735, 114] on button "Test Rule" at bounding box center [723, 113] width 65 height 19
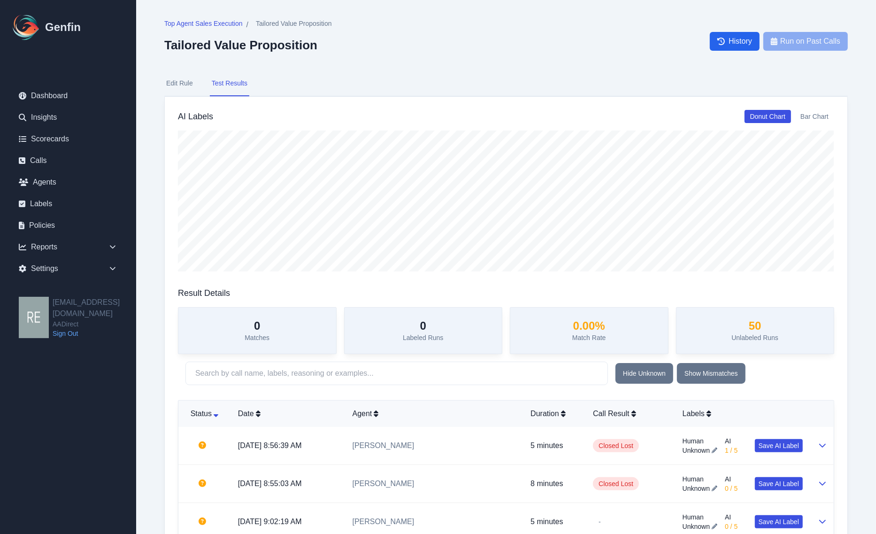
click at [192, 19] on span "Top Agent Sales Execution" at bounding box center [203, 23] width 78 height 9
